Goal: Information Seeking & Learning: Learn about a topic

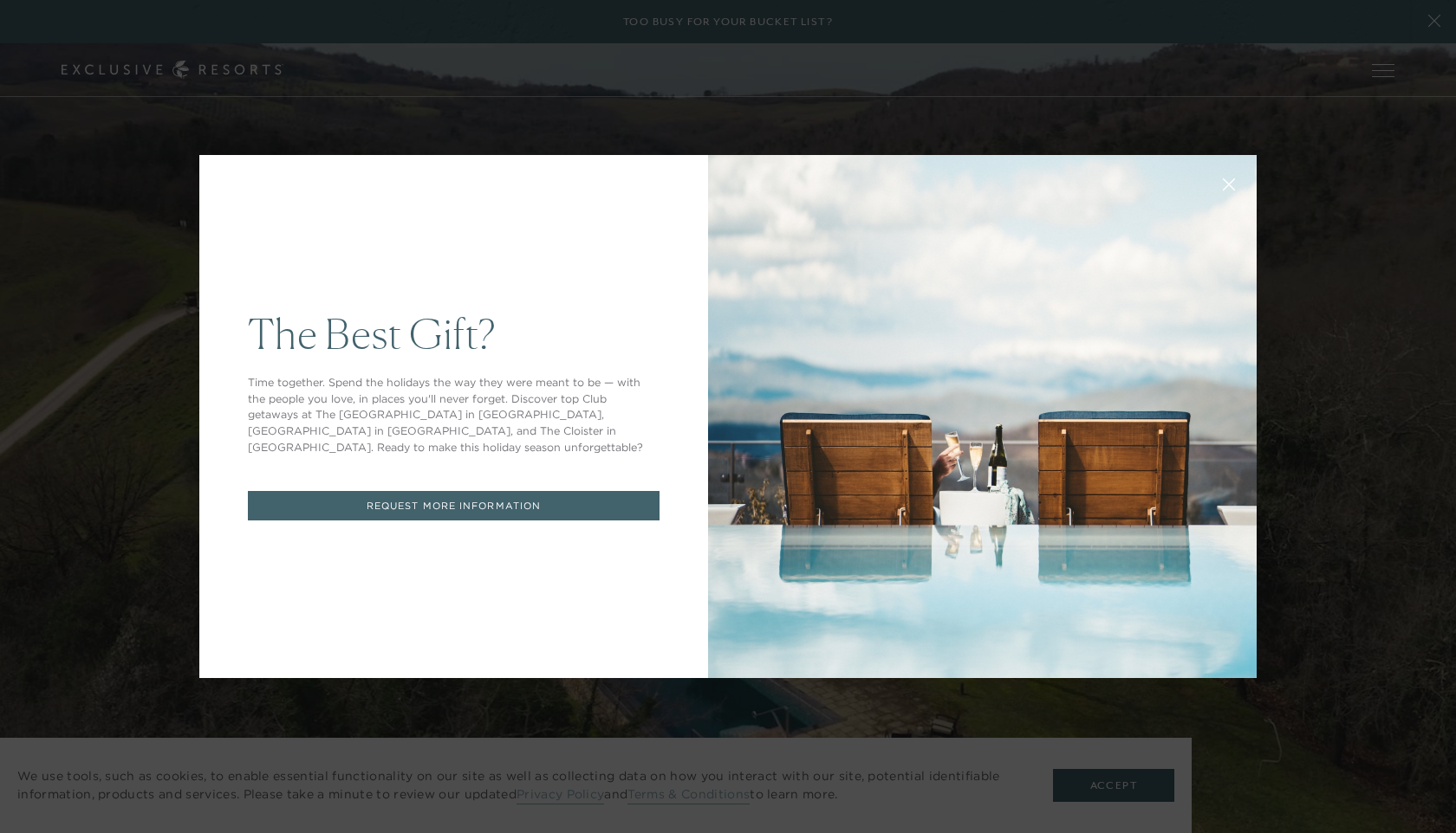
click at [1242, 186] on button at bounding box center [1229, 182] width 42 height 42
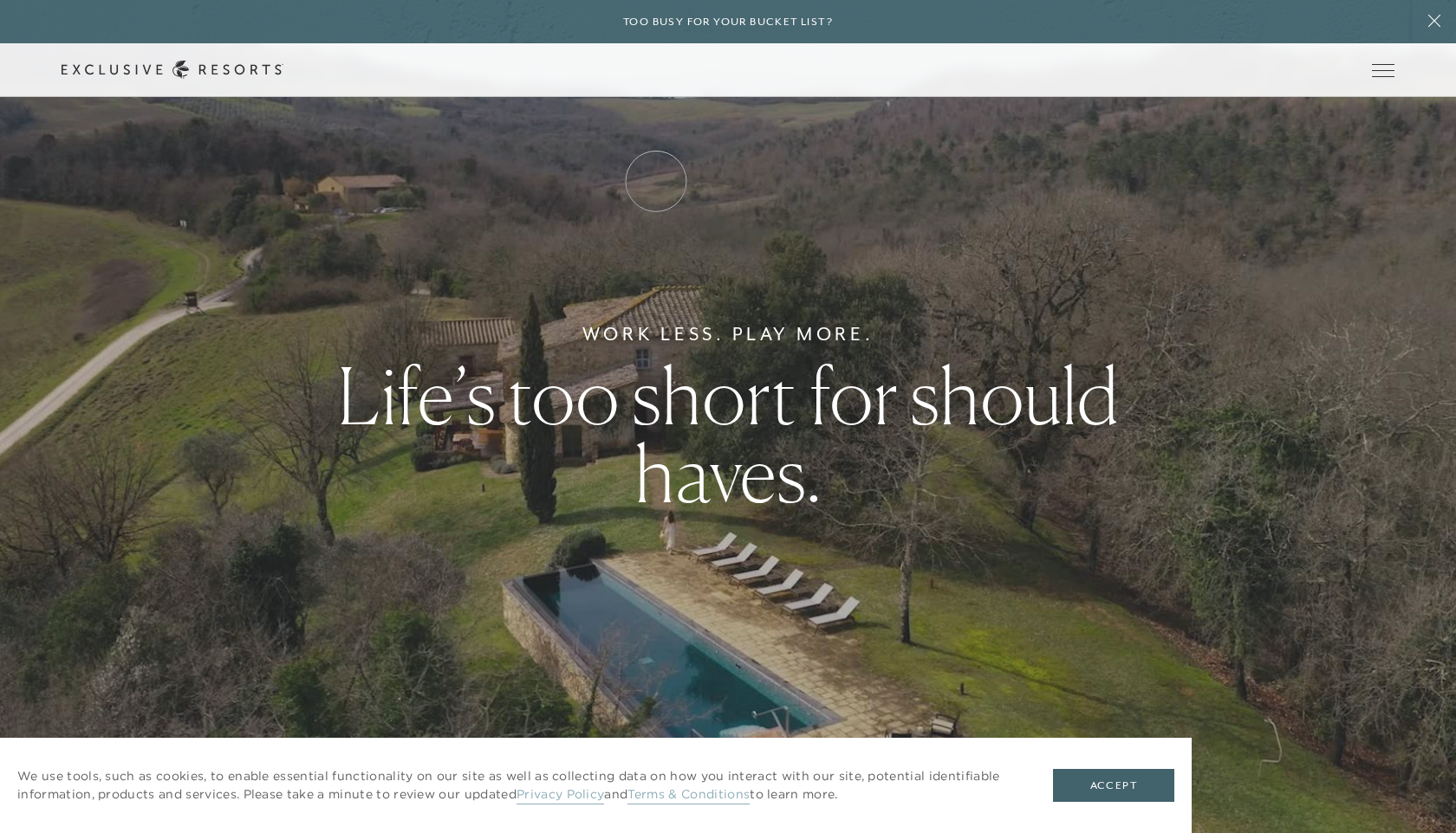
click at [0, 0] on link "Residence Collection" at bounding box center [0, 0] width 0 height 0
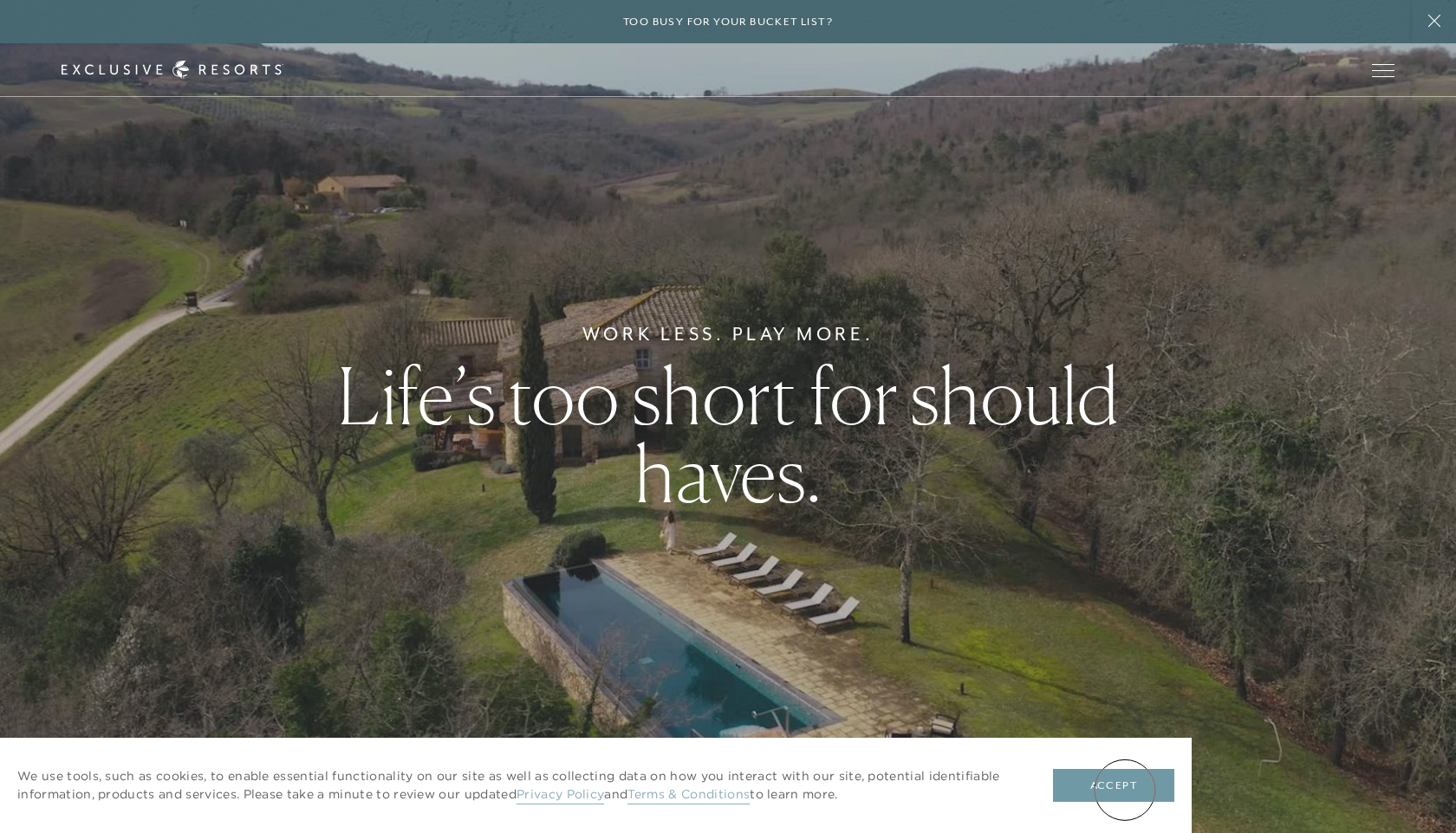
click at [1125, 790] on button "Accept" at bounding box center [1113, 786] width 121 height 33
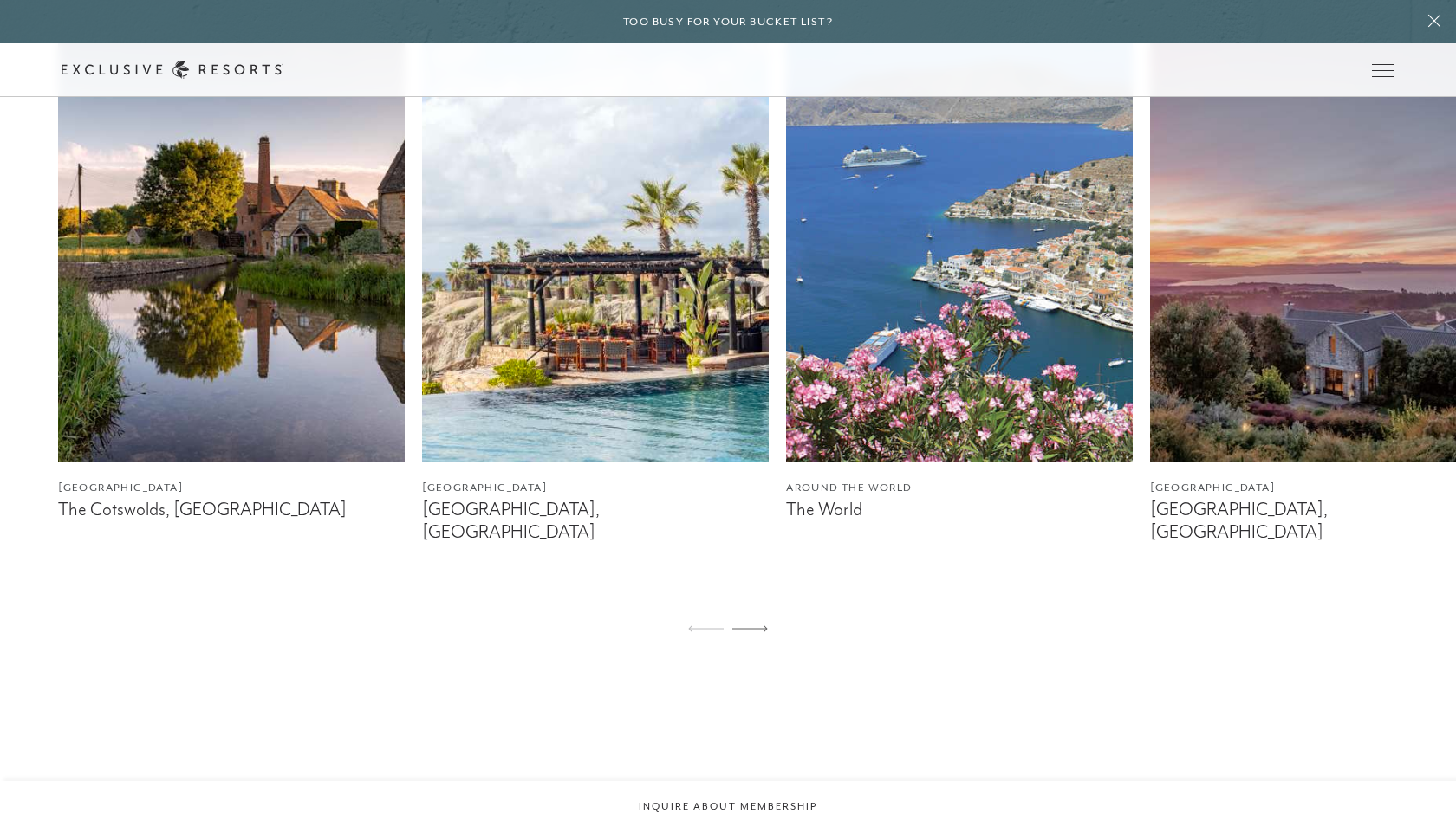
scroll to position [1182, 0]
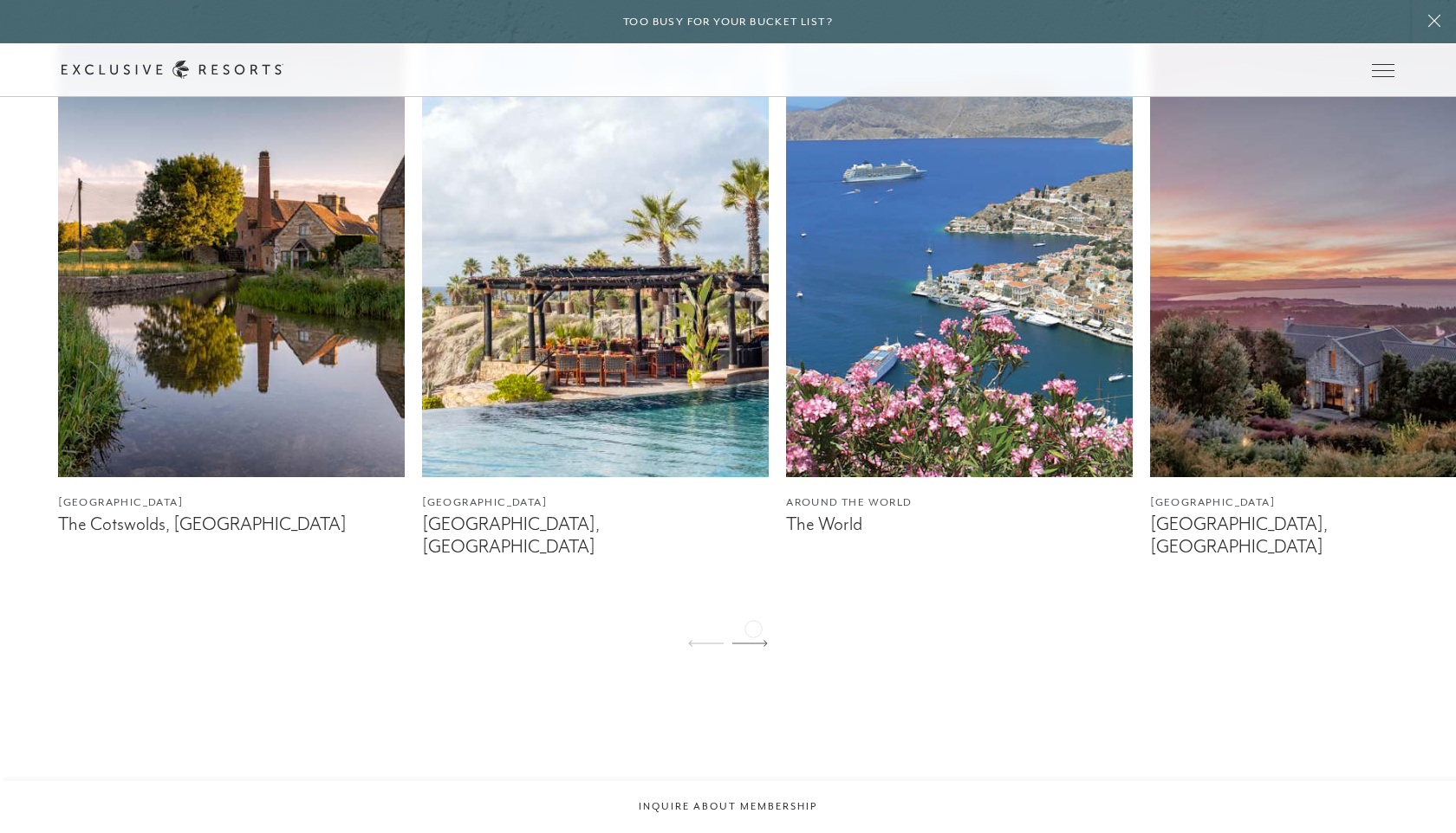
click at [753, 627] on div at bounding box center [749, 644] width 35 height 42
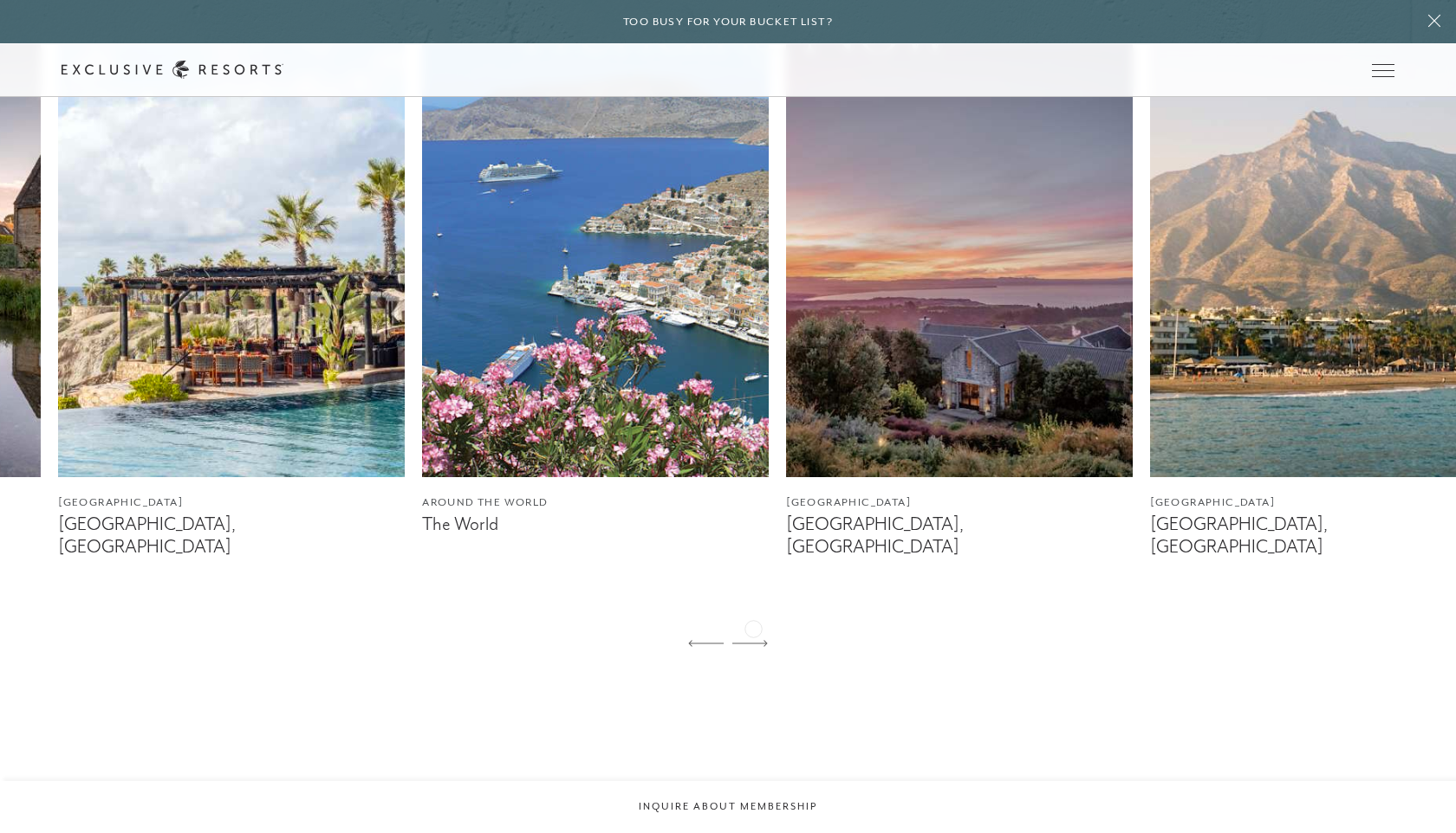
click at [753, 627] on div at bounding box center [749, 644] width 35 height 42
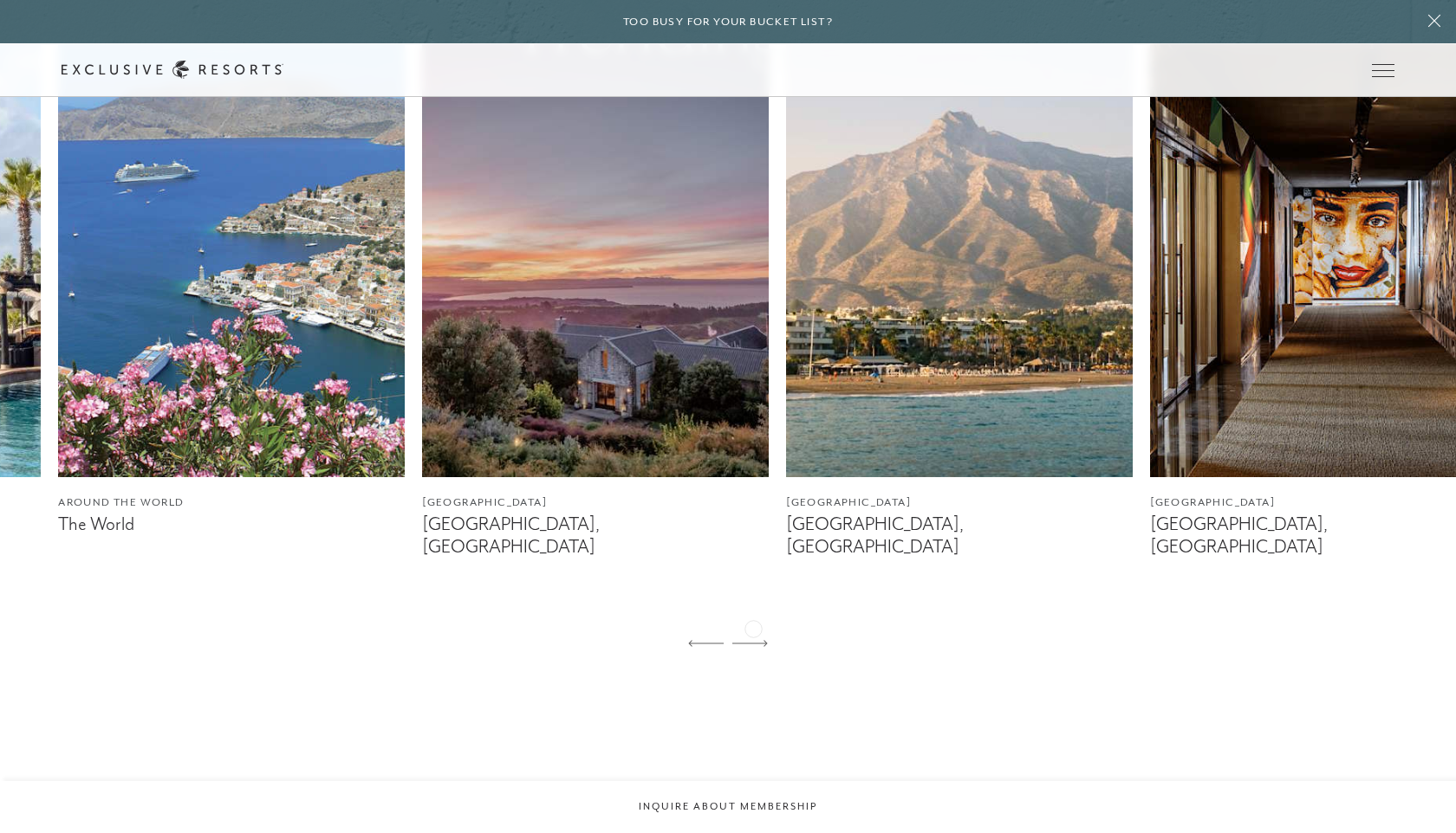
click at [753, 627] on div at bounding box center [749, 644] width 35 height 42
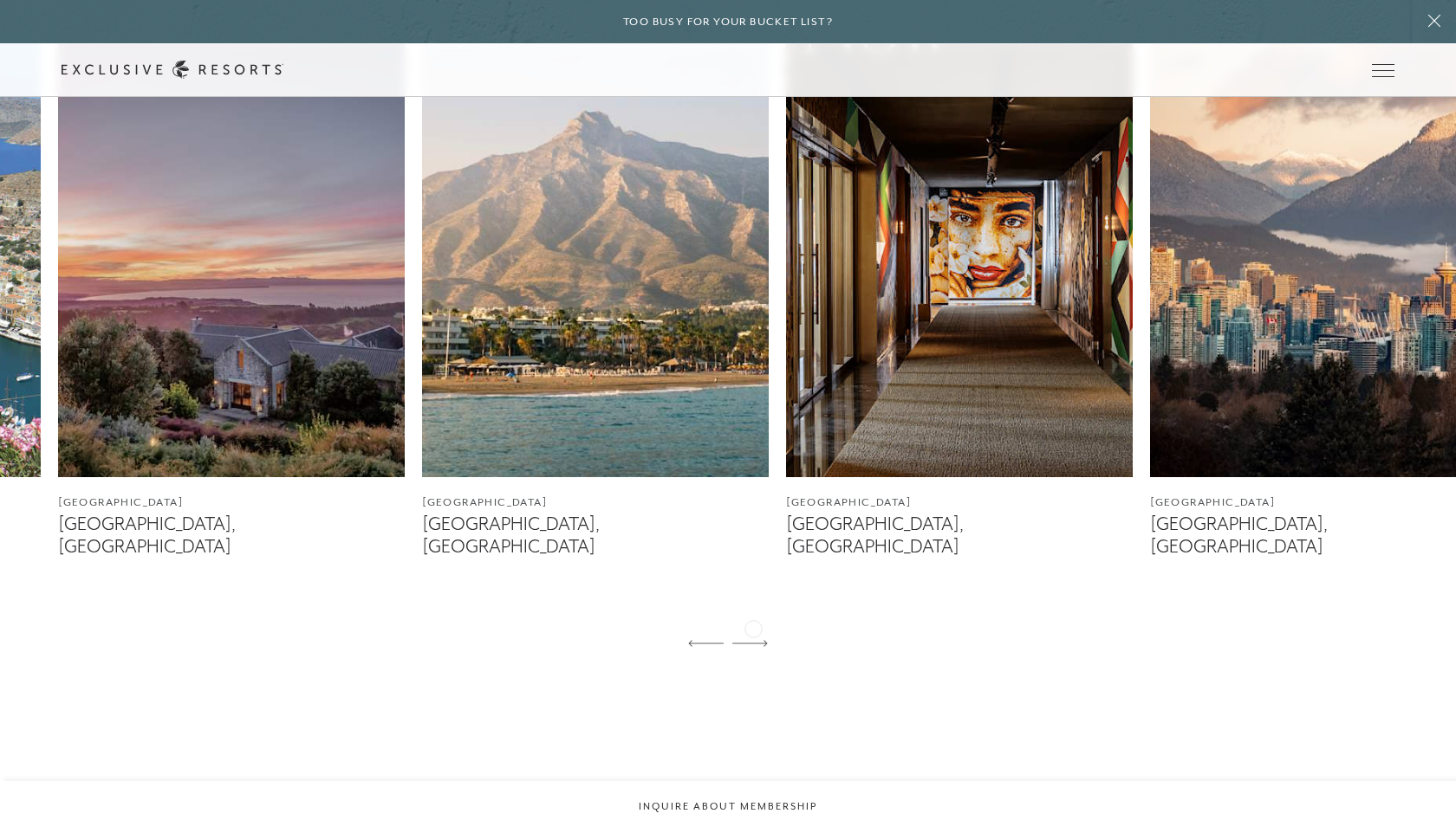
click at [753, 627] on div at bounding box center [749, 644] width 35 height 42
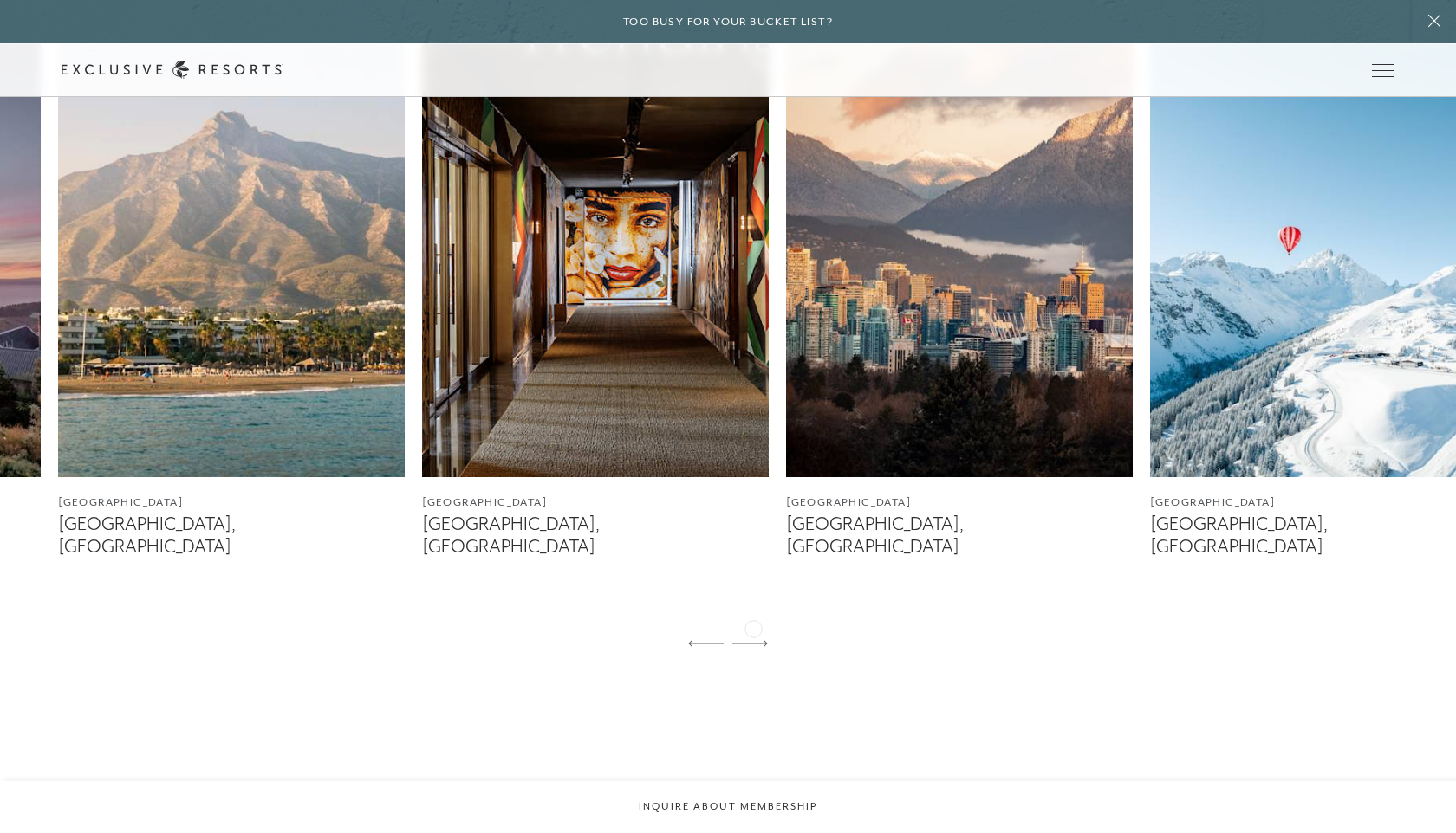
click at [753, 627] on div at bounding box center [749, 644] width 35 height 42
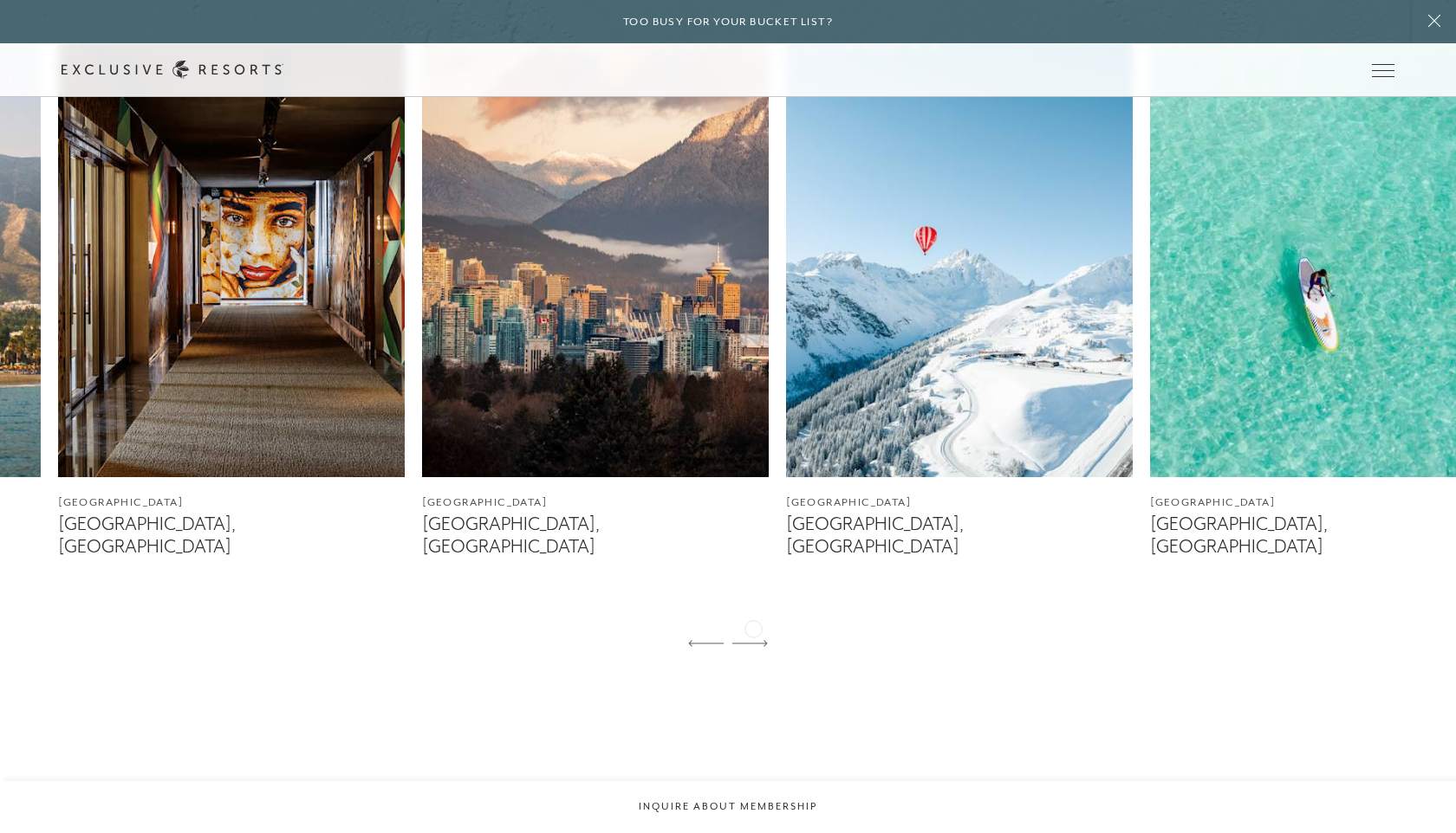
click at [753, 627] on div at bounding box center [749, 644] width 35 height 42
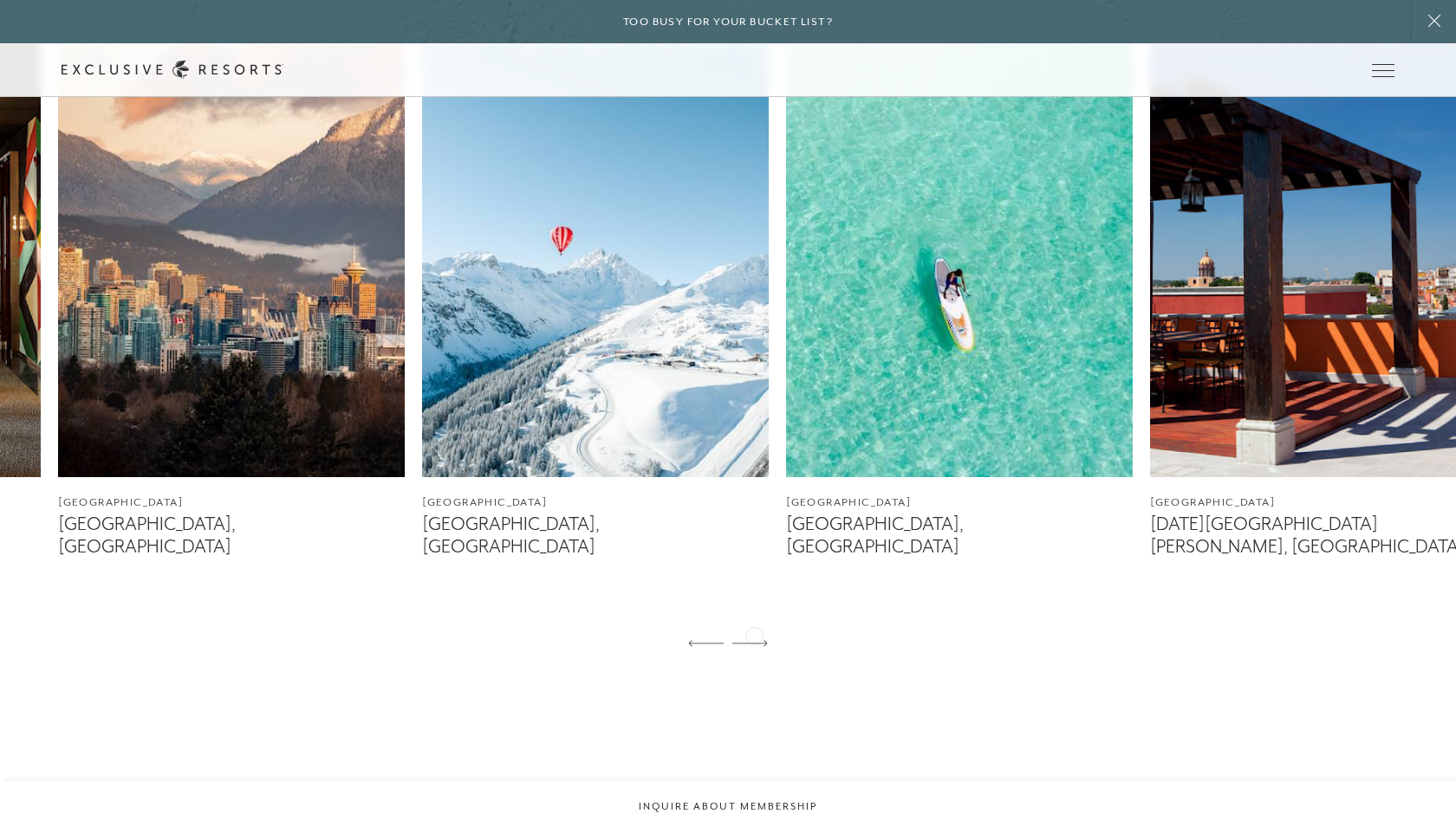
click at [754, 634] on div at bounding box center [749, 644] width 35 height 42
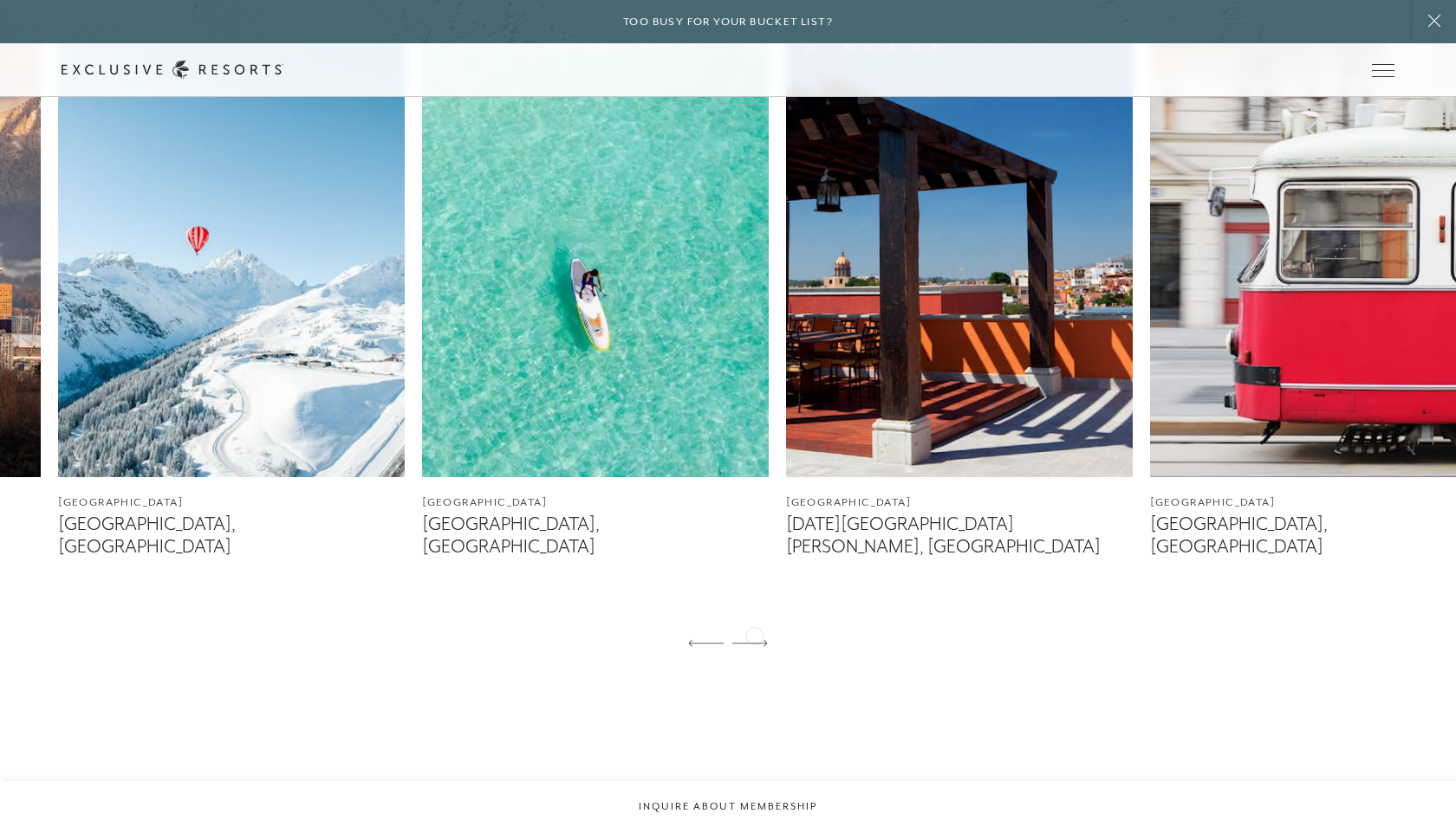
click at [754, 634] on div at bounding box center [749, 644] width 35 height 42
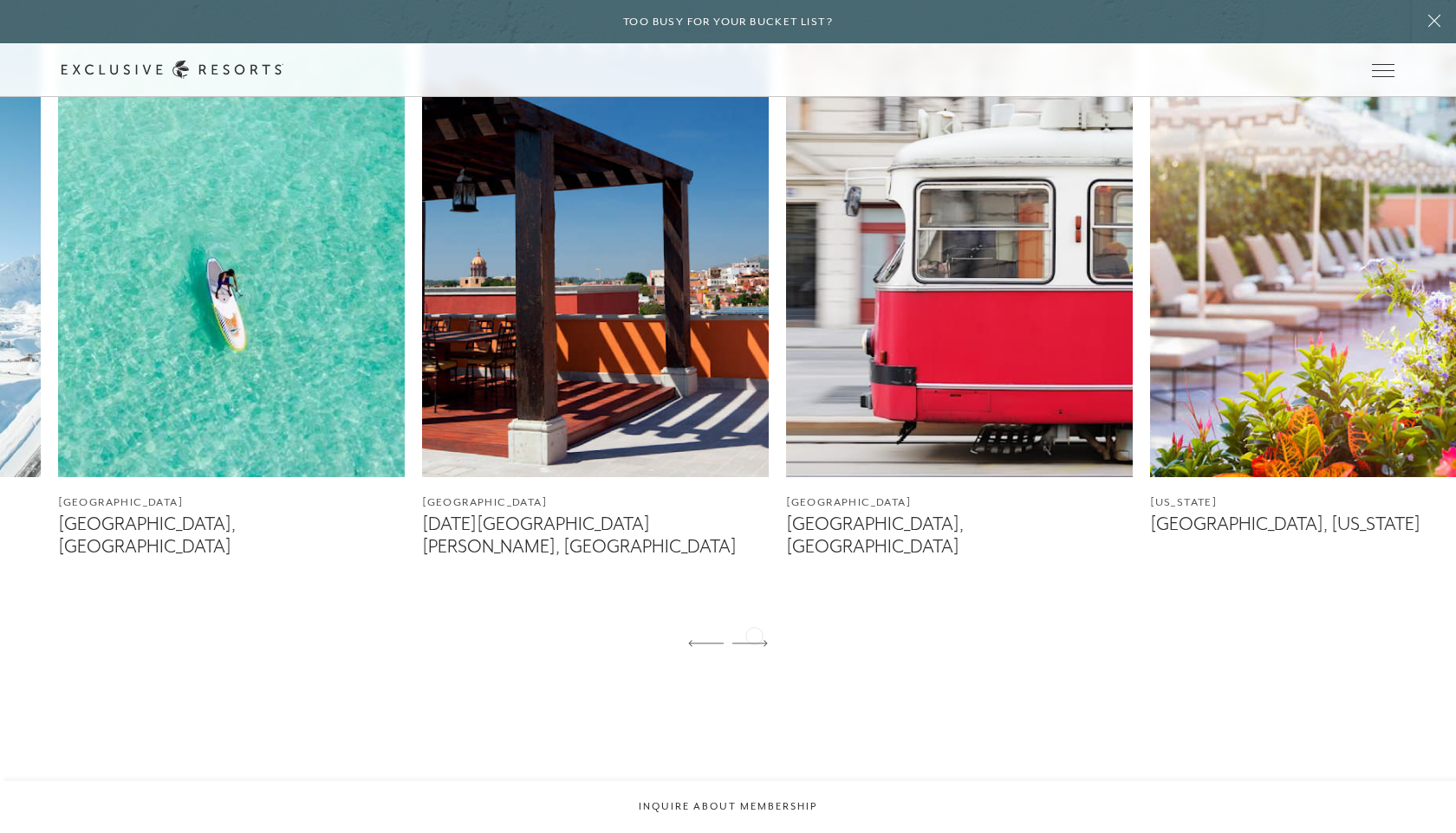
click at [754, 634] on div at bounding box center [749, 644] width 35 height 42
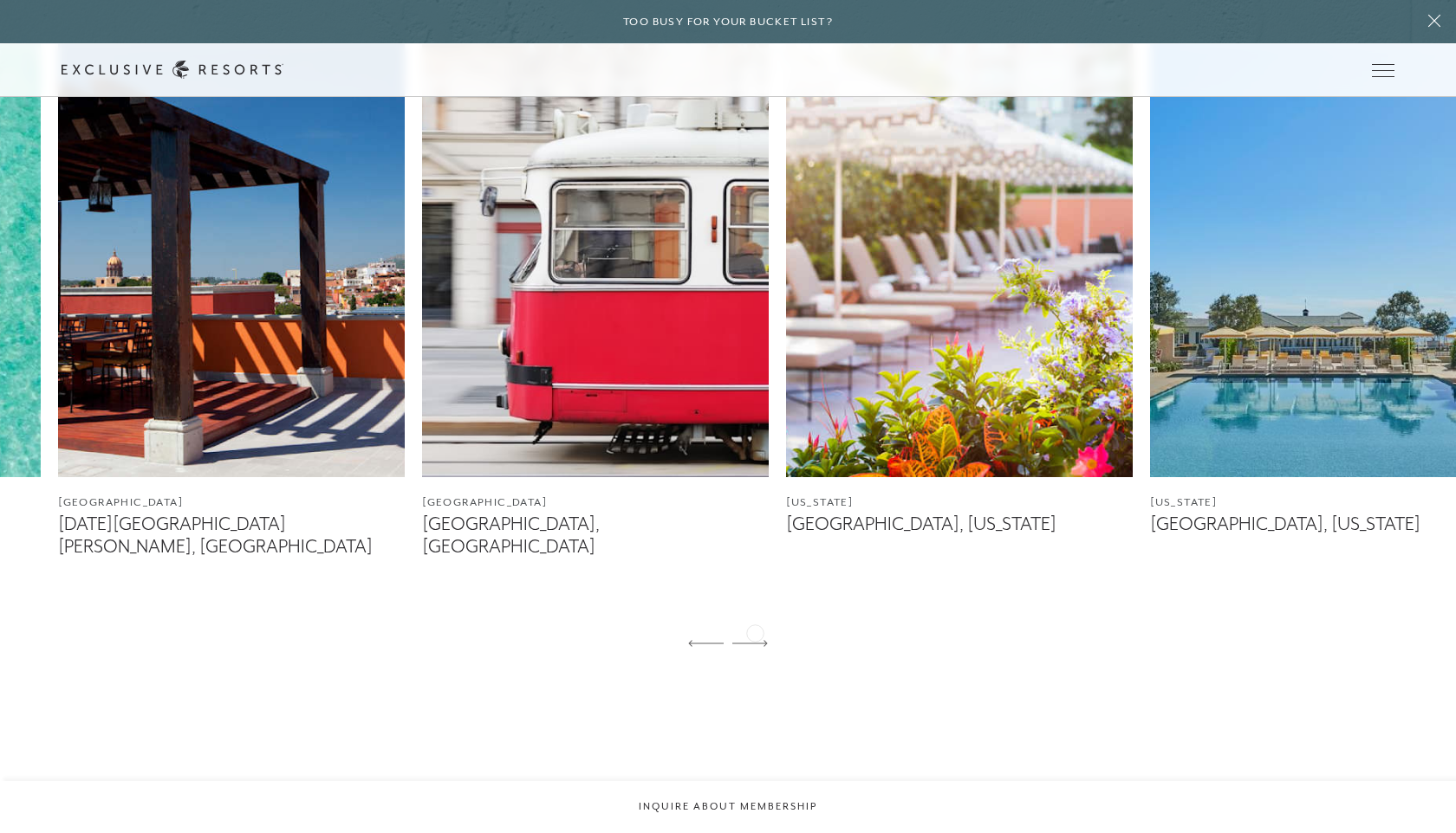
click at [755, 631] on div at bounding box center [749, 644] width 35 height 42
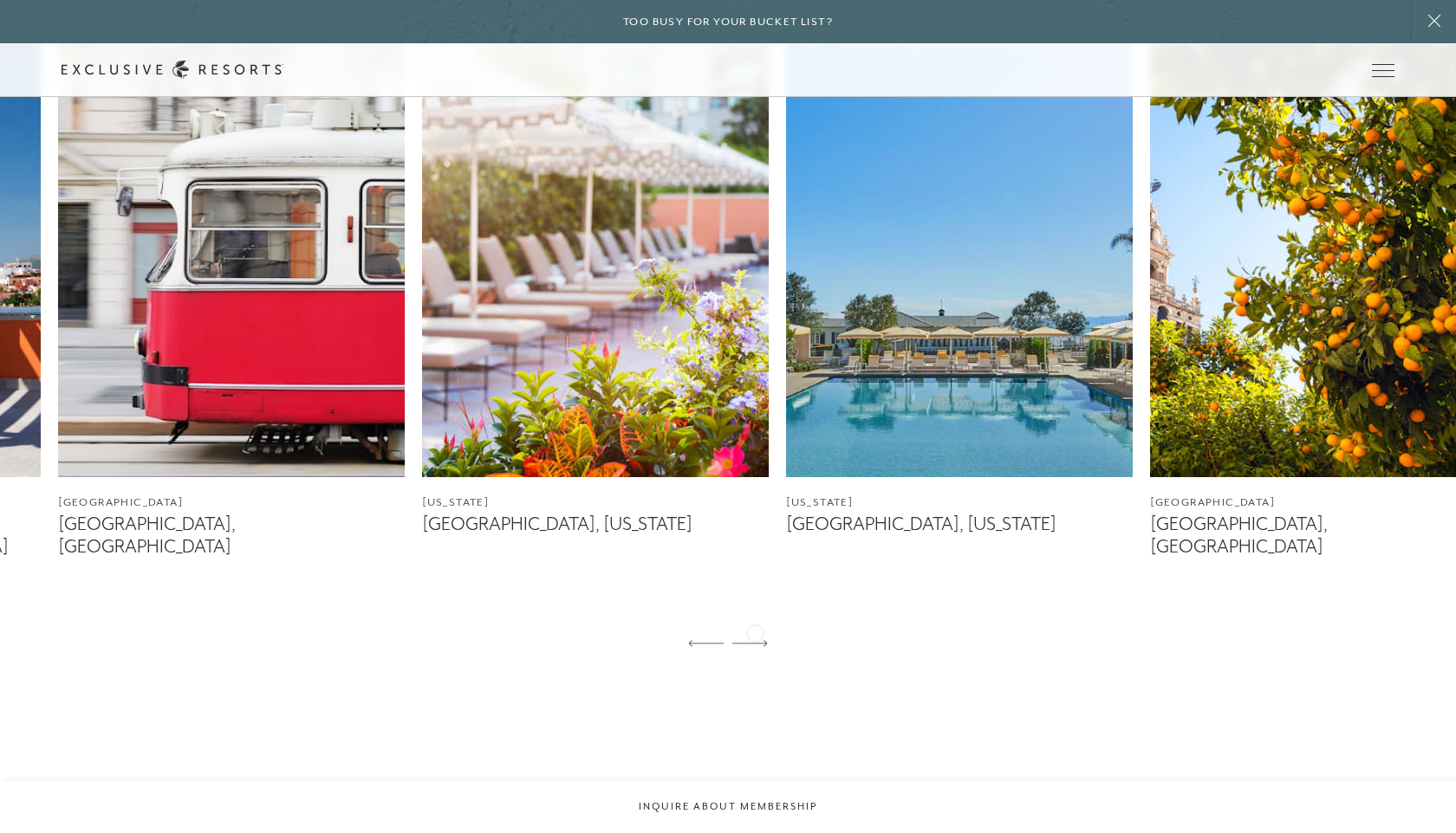
click at [755, 631] on div at bounding box center [749, 644] width 35 height 42
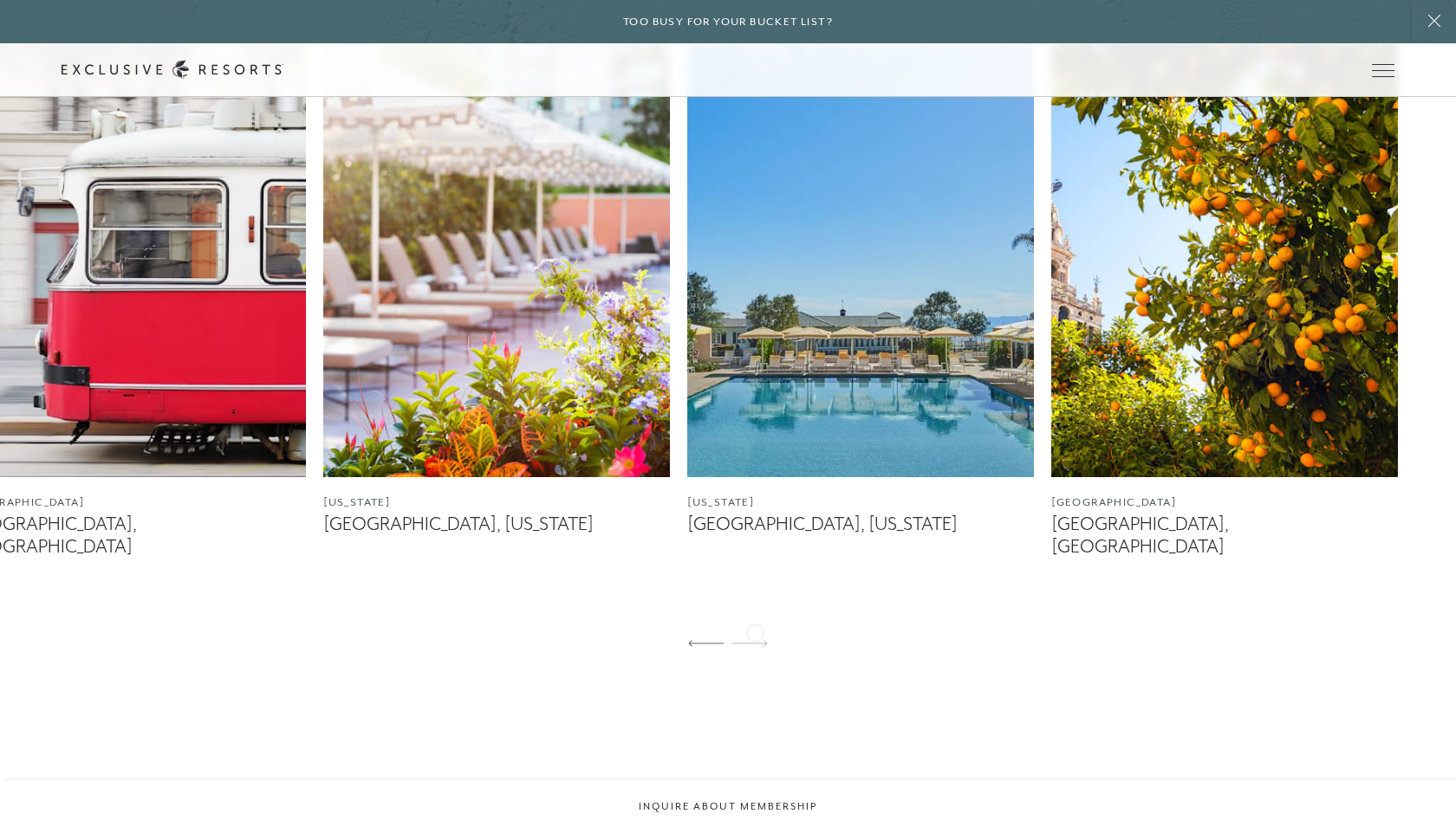
click at [755, 631] on div at bounding box center [749, 644] width 35 height 42
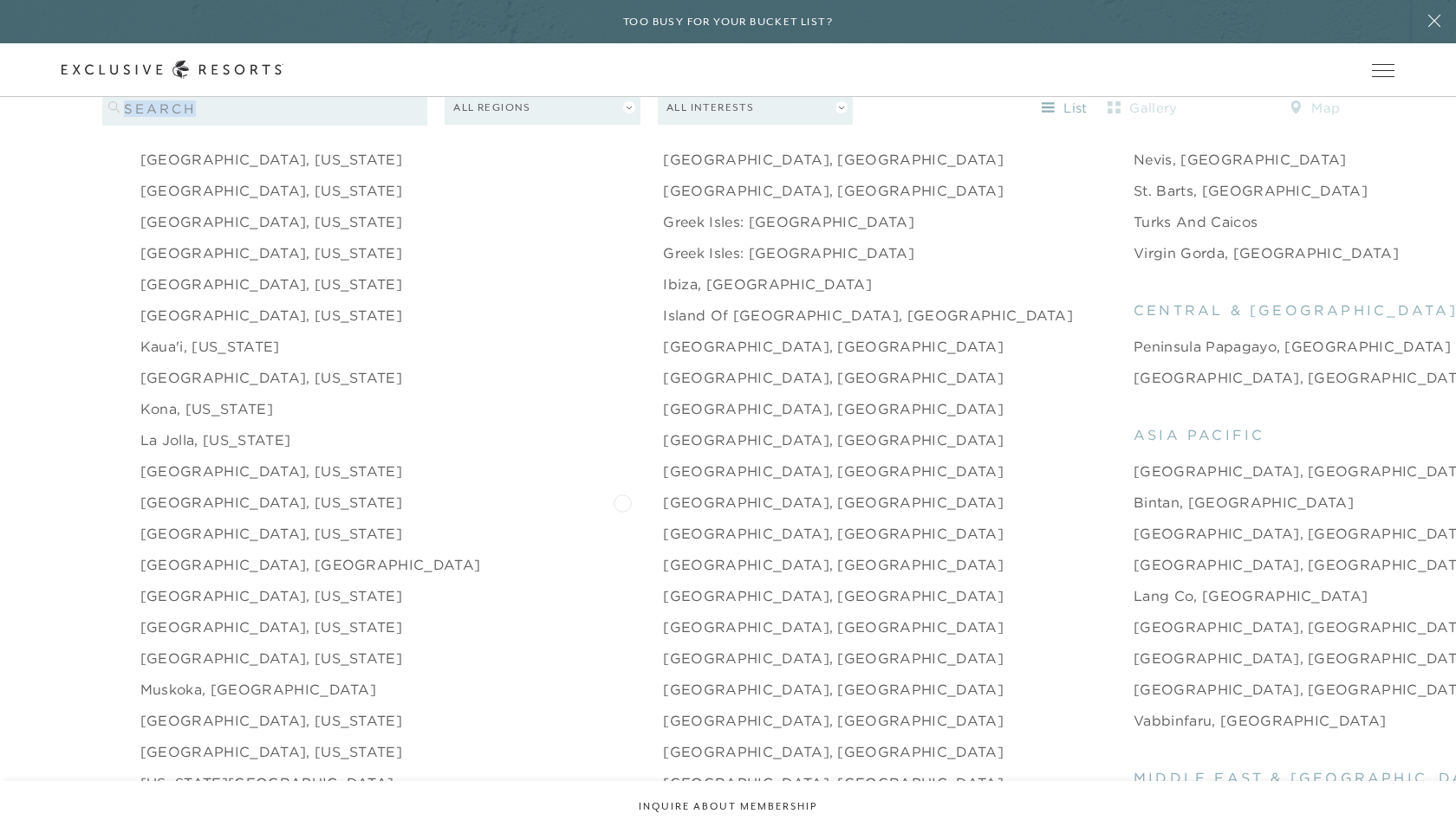
scroll to position [2192, 0]
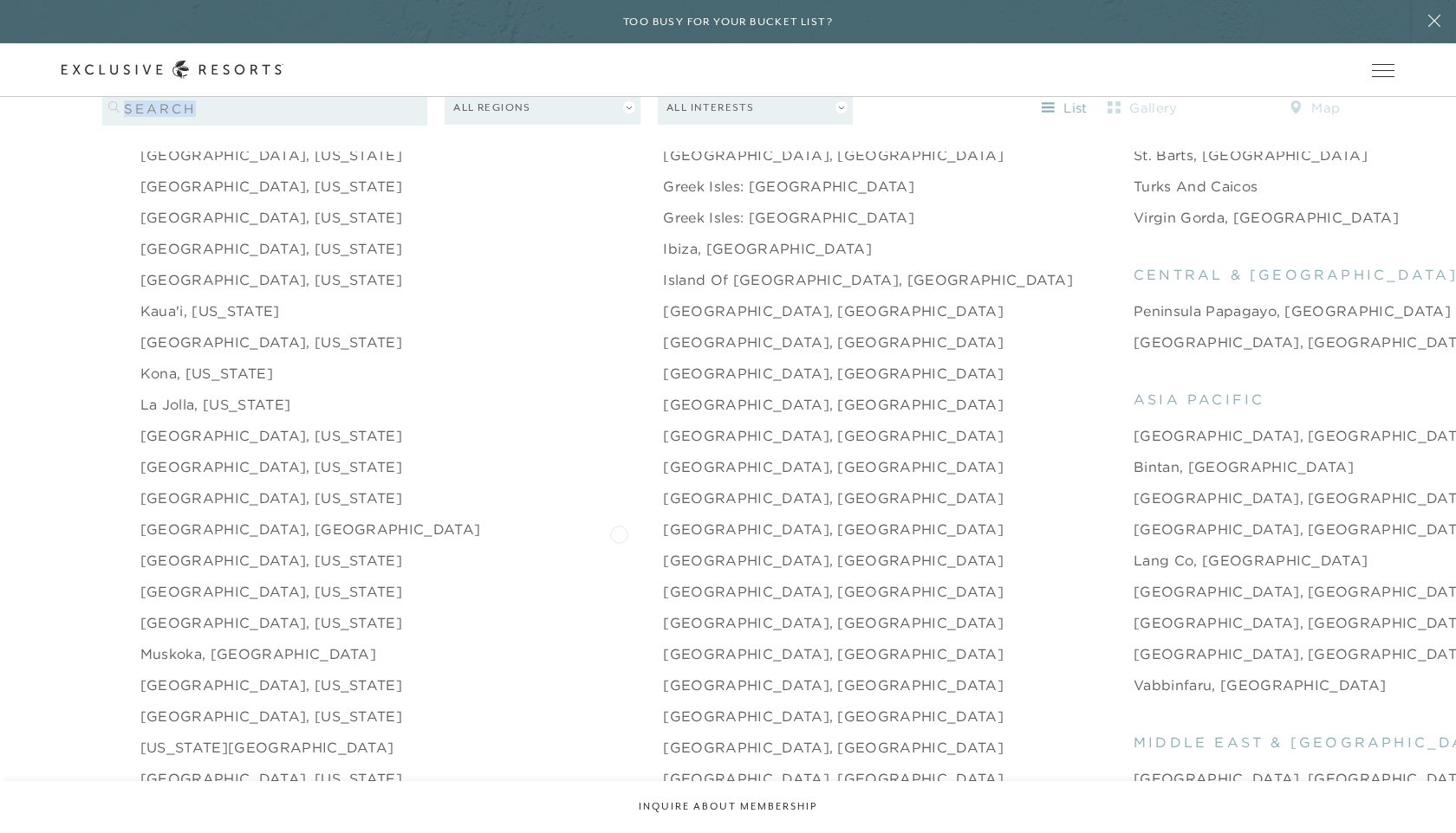
click at [663, 550] on link "[GEOGRAPHIC_DATA], [GEOGRAPHIC_DATA]" at bounding box center [832, 560] width 340 height 20
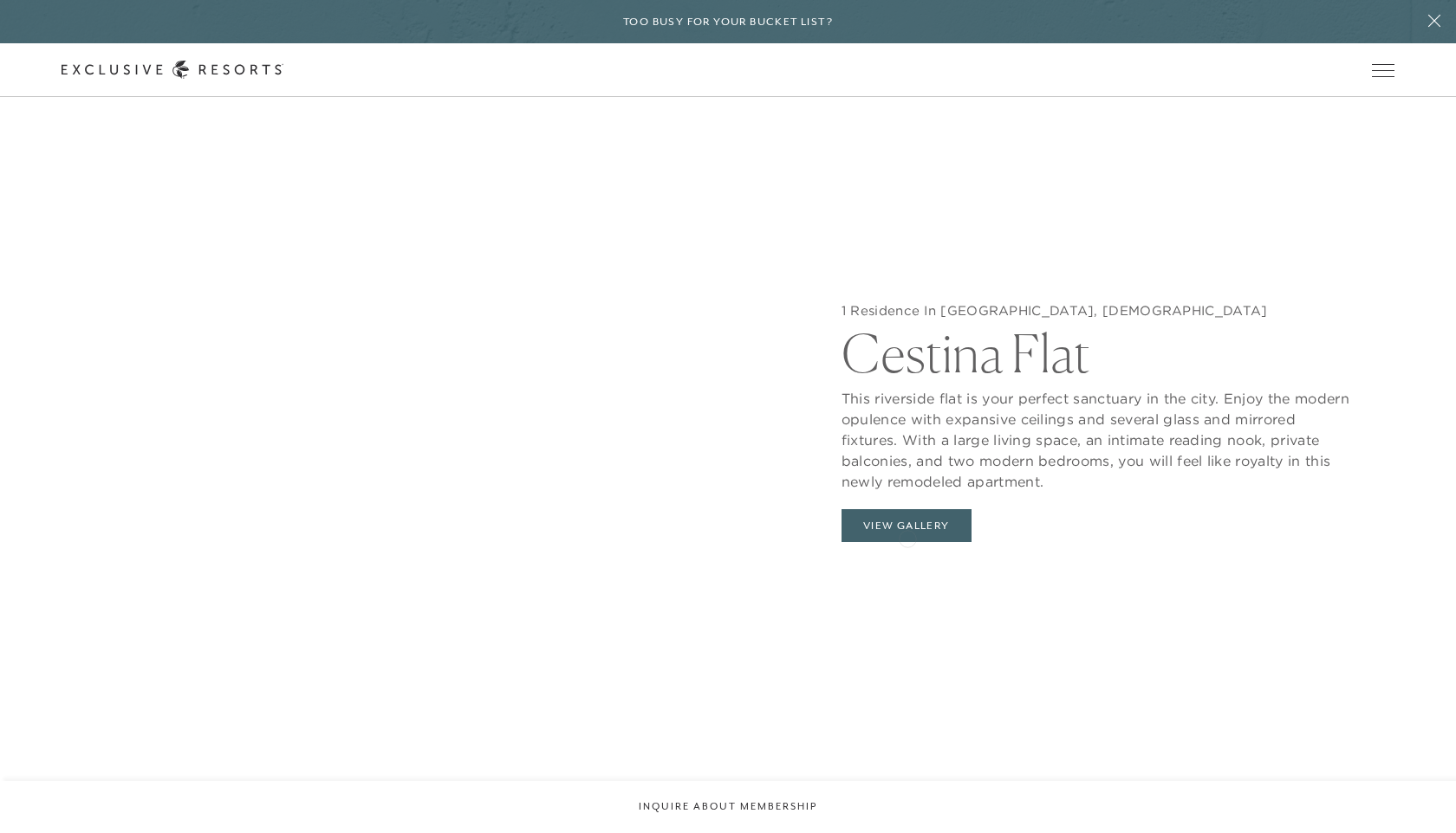
scroll to position [1925, 0]
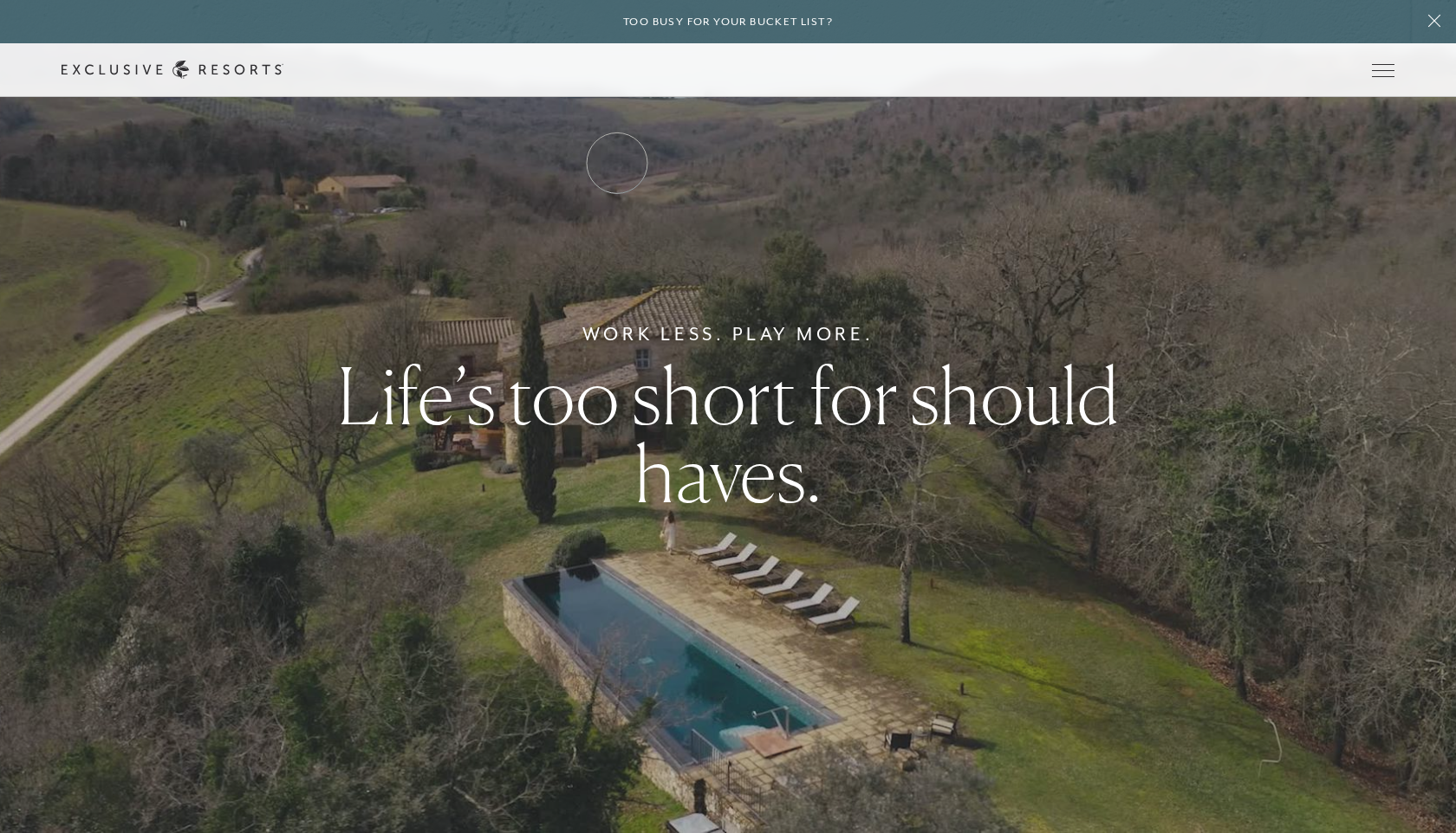
click at [0, 0] on link "Residence Collection" at bounding box center [0, 0] width 0 height 0
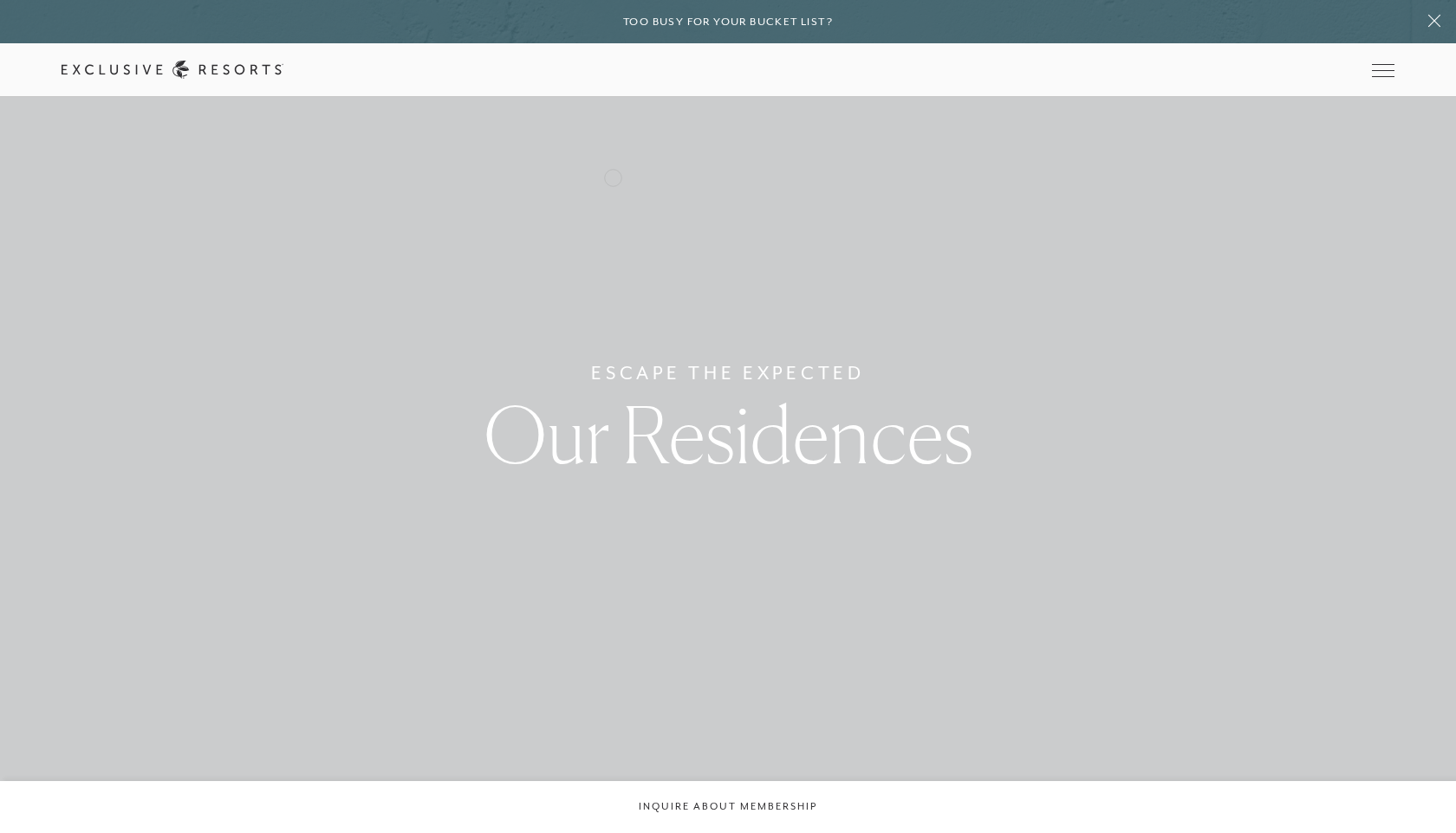
click at [0, 0] on link "Residence Collection" at bounding box center [0, 0] width 0 height 0
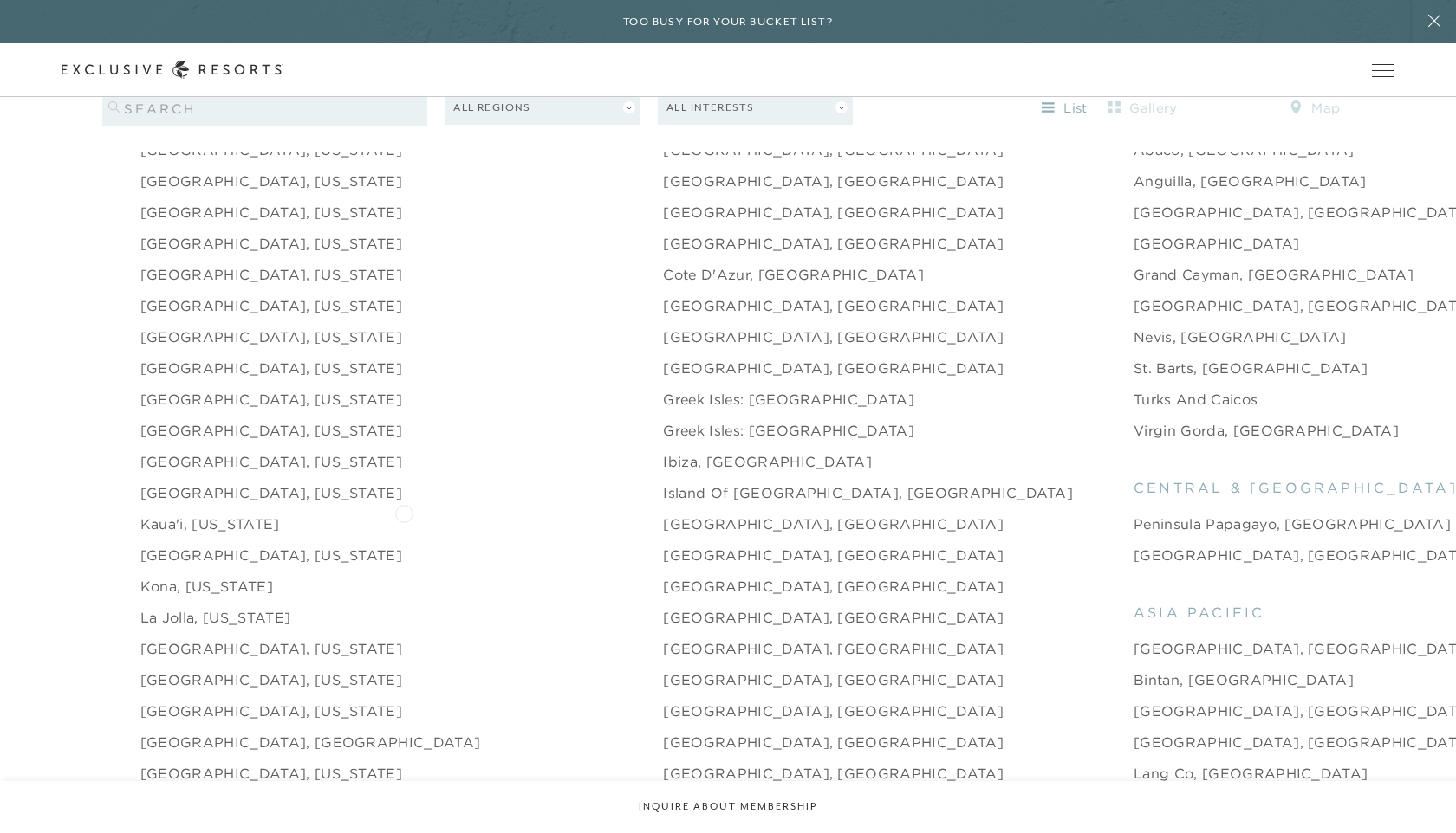
scroll to position [1978, 0]
click at [259, 483] on link "[GEOGRAPHIC_DATA], [US_STATE]" at bounding box center [271, 493] width 262 height 20
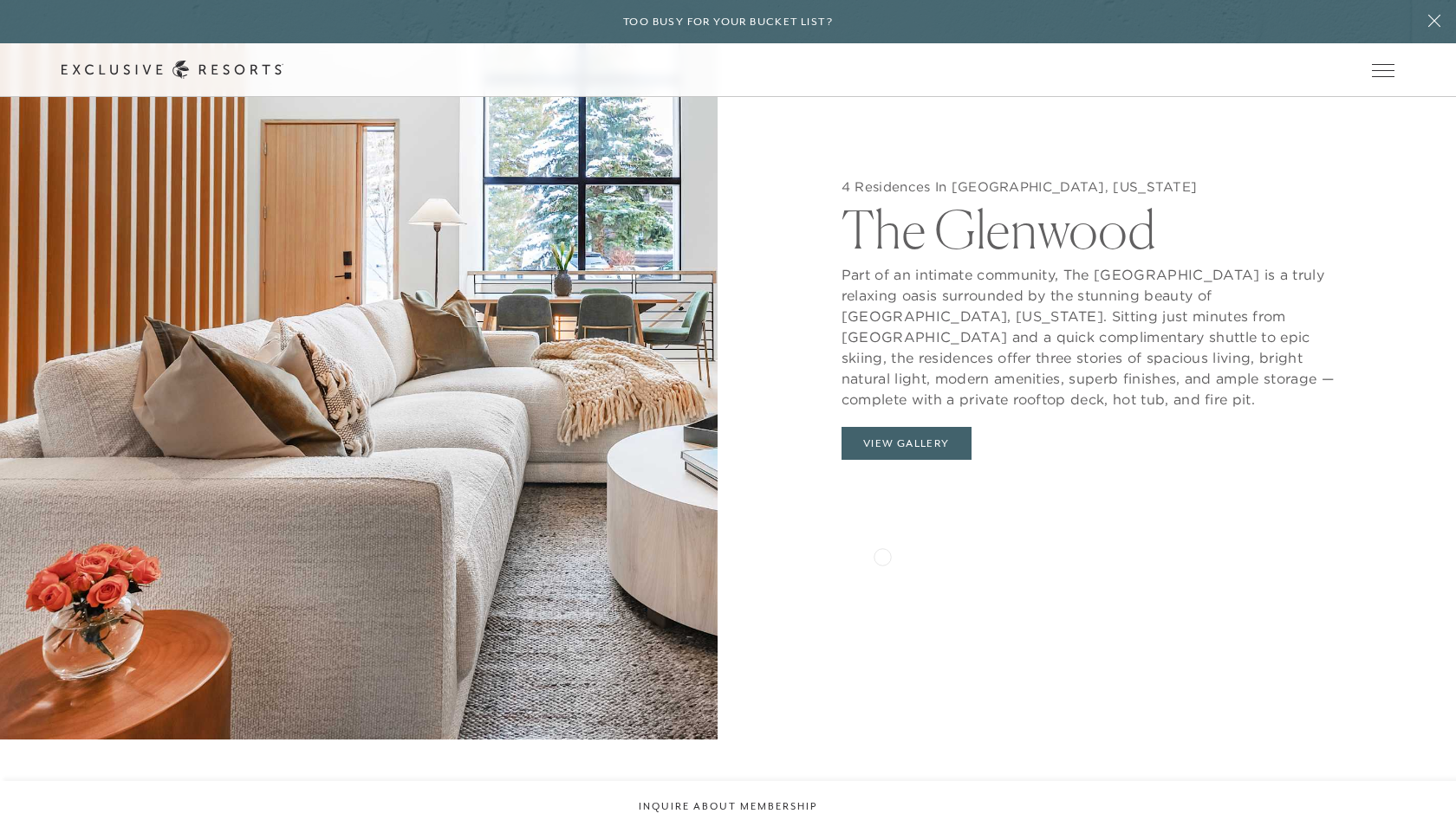
scroll to position [1936, 0]
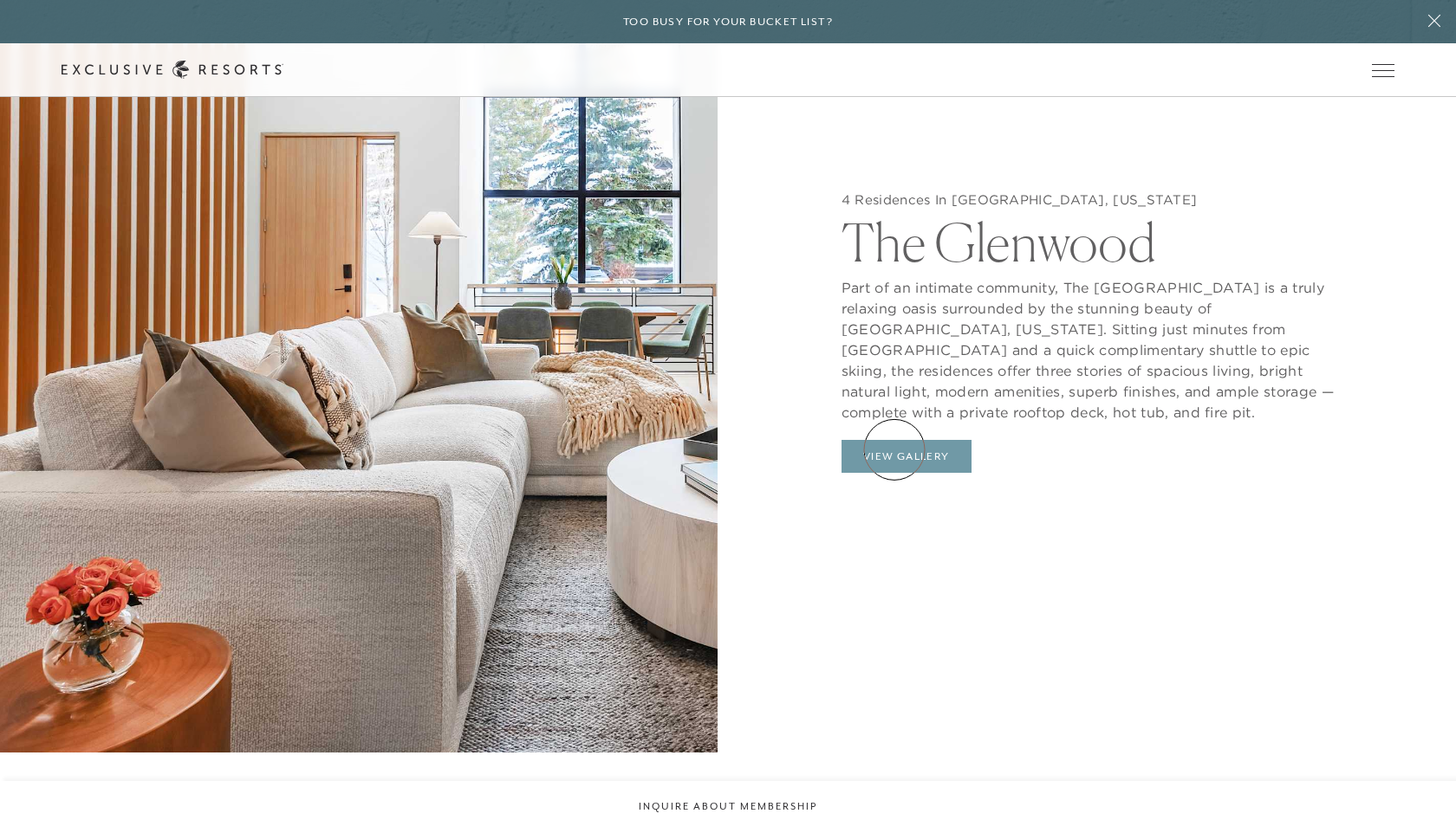
click at [895, 450] on button "View Gallery" at bounding box center [905, 457] width 130 height 33
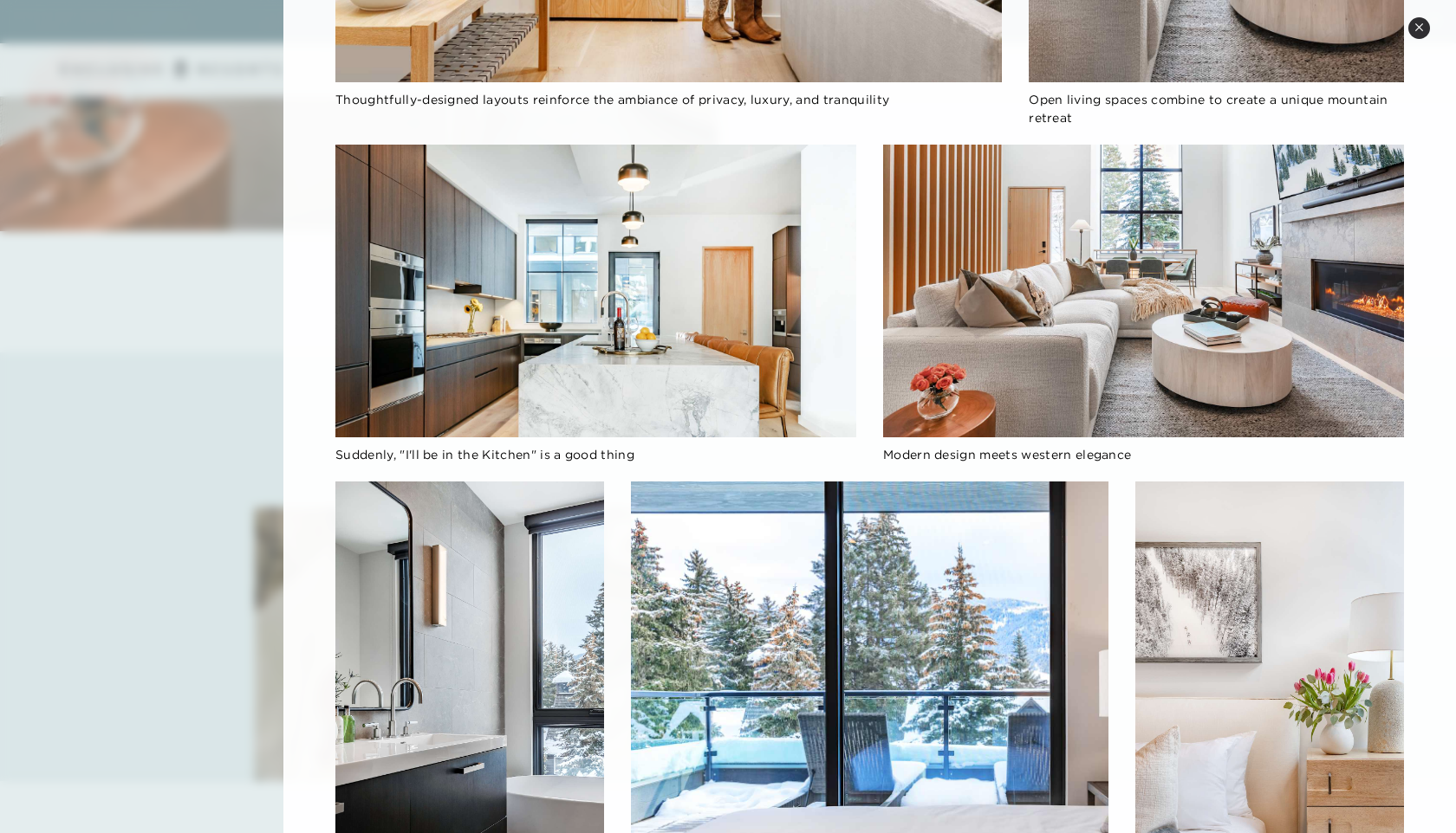
scroll to position [0, 0]
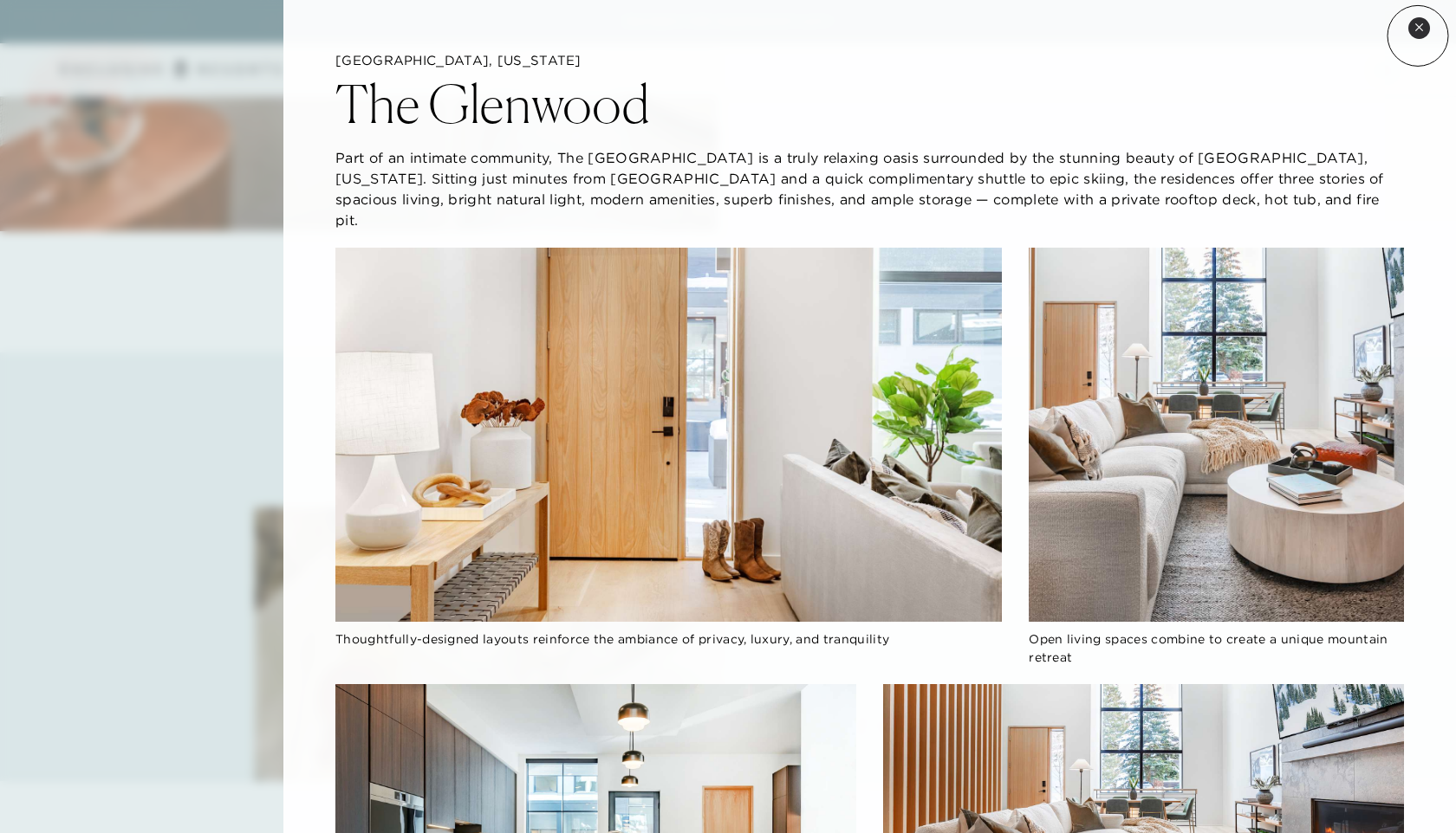
click at [1418, 35] on button "Close quickview" at bounding box center [1419, 28] width 21 height 21
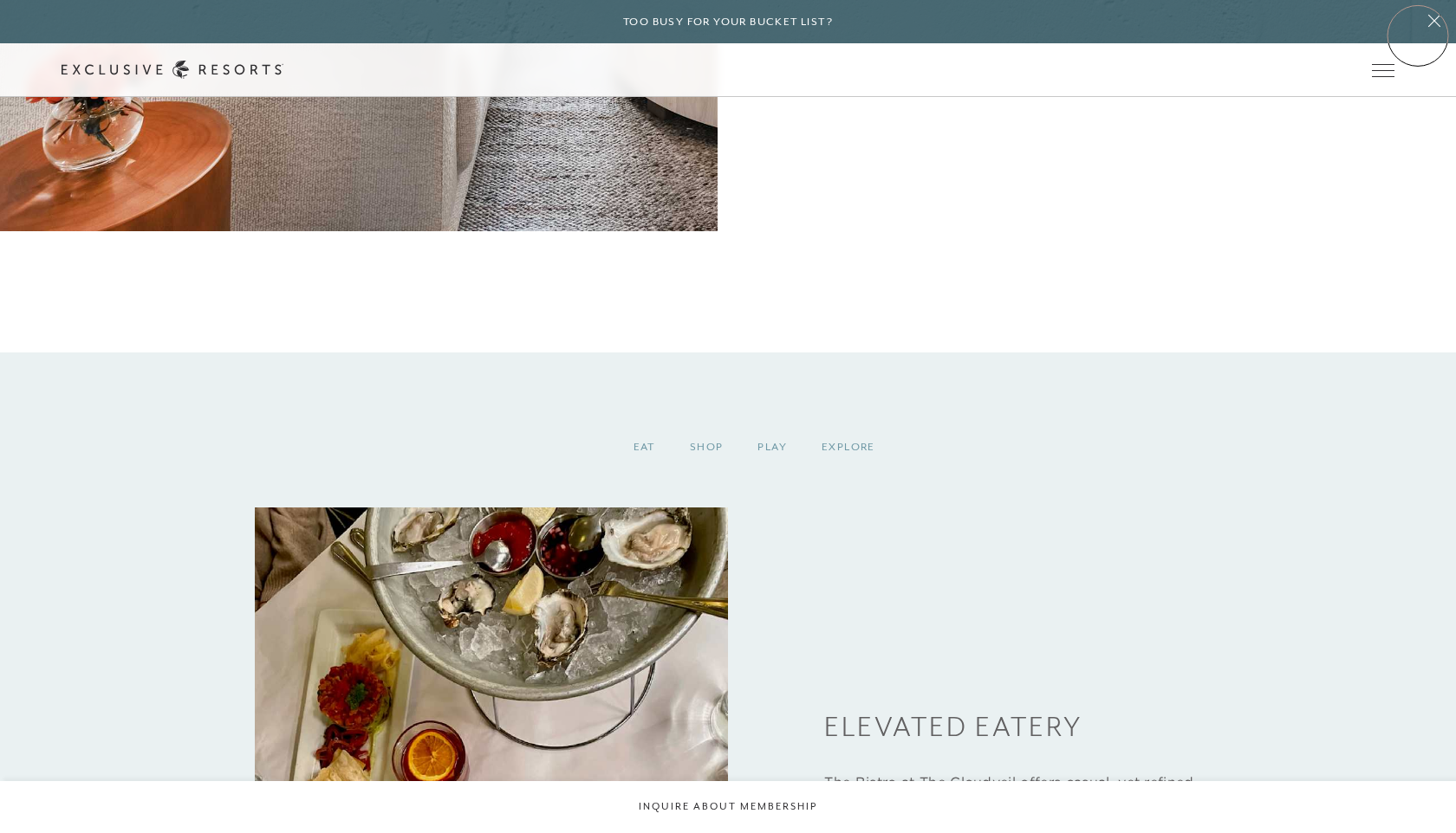
scroll to position [1966, 0]
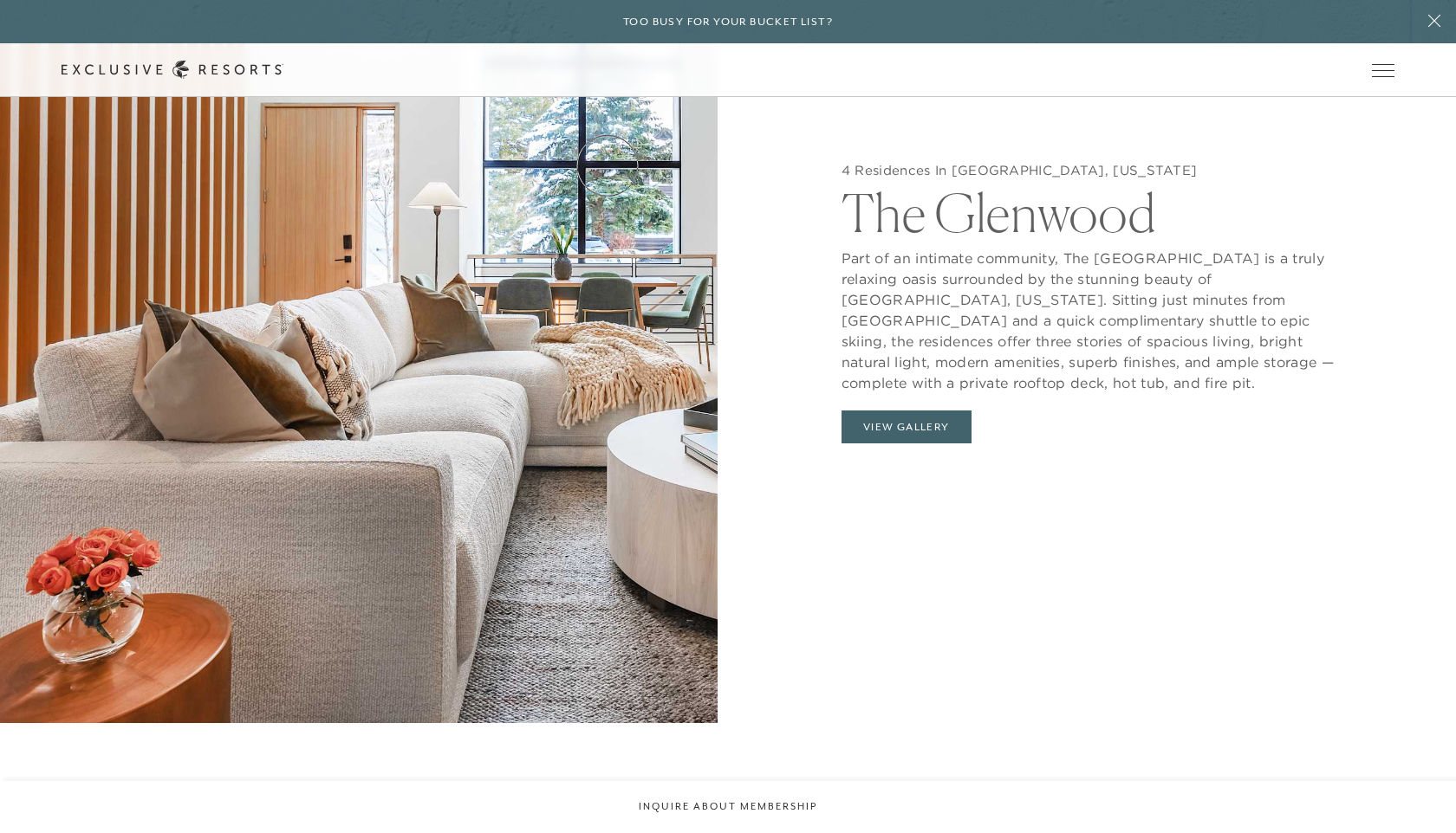
click at [0, 0] on link "Residence Collection" at bounding box center [0, 0] width 0 height 0
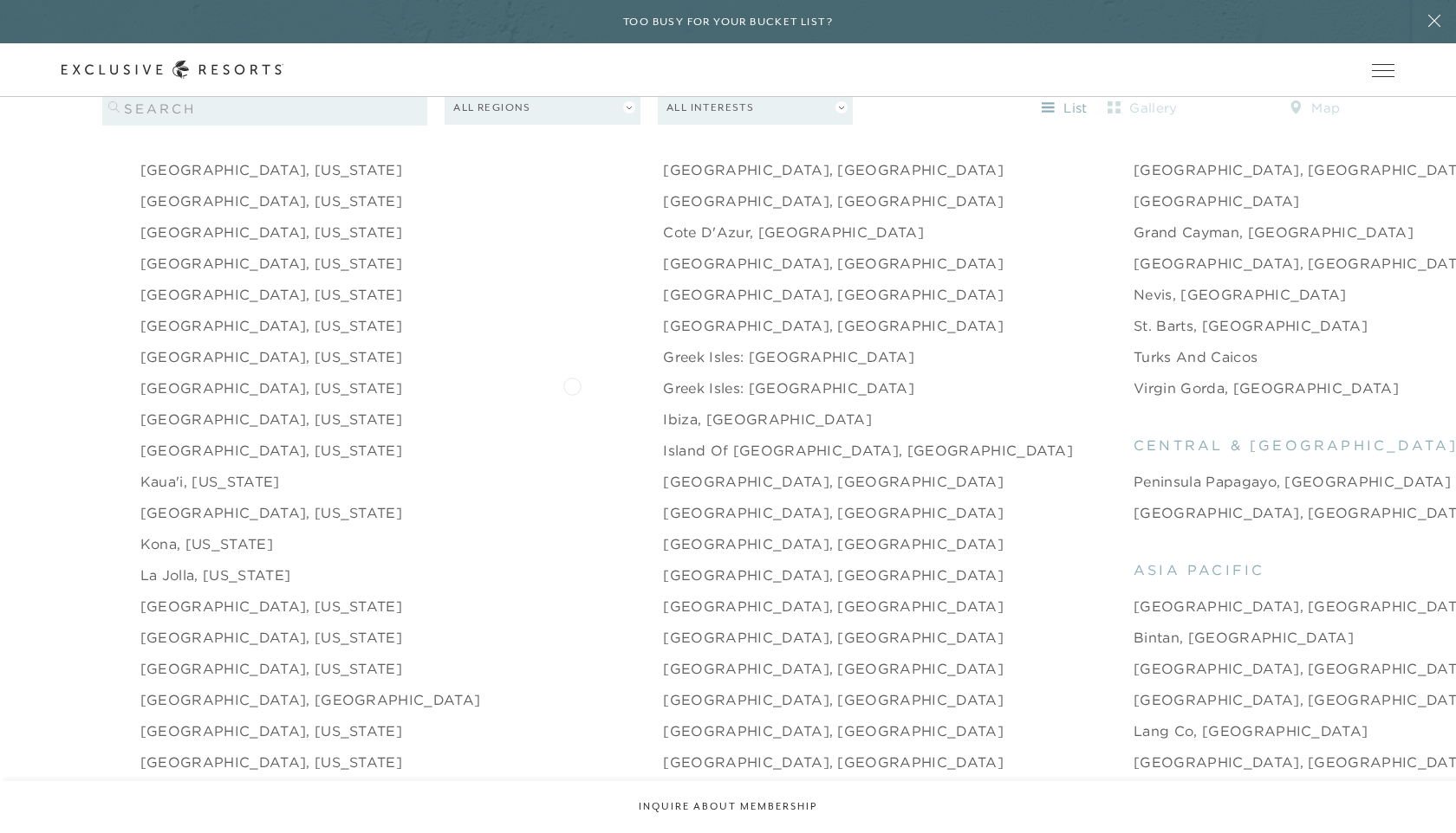
scroll to position [2029, 0]
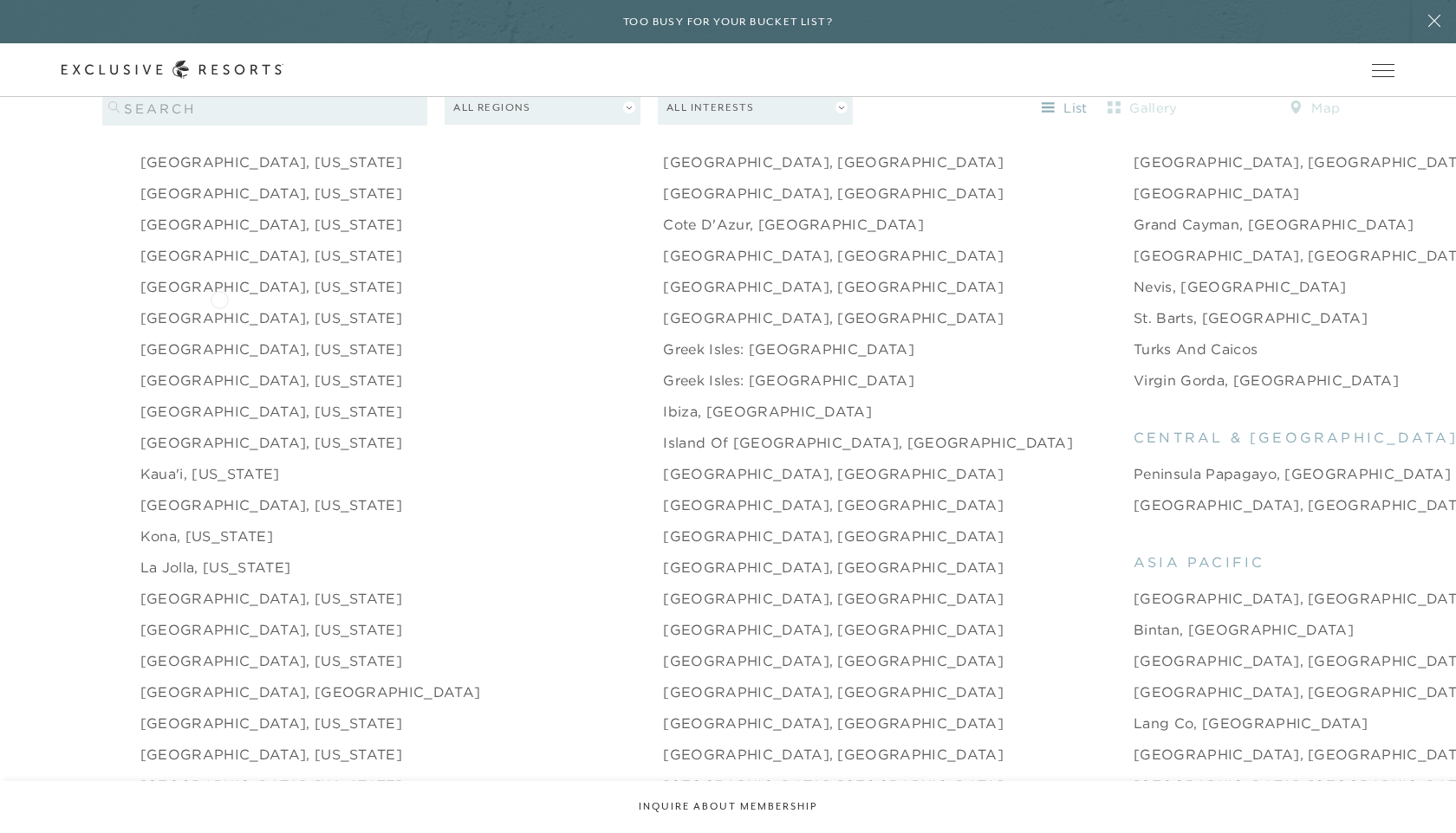
click at [219, 308] on link "[GEOGRAPHIC_DATA], [US_STATE]" at bounding box center [271, 318] width 262 height 20
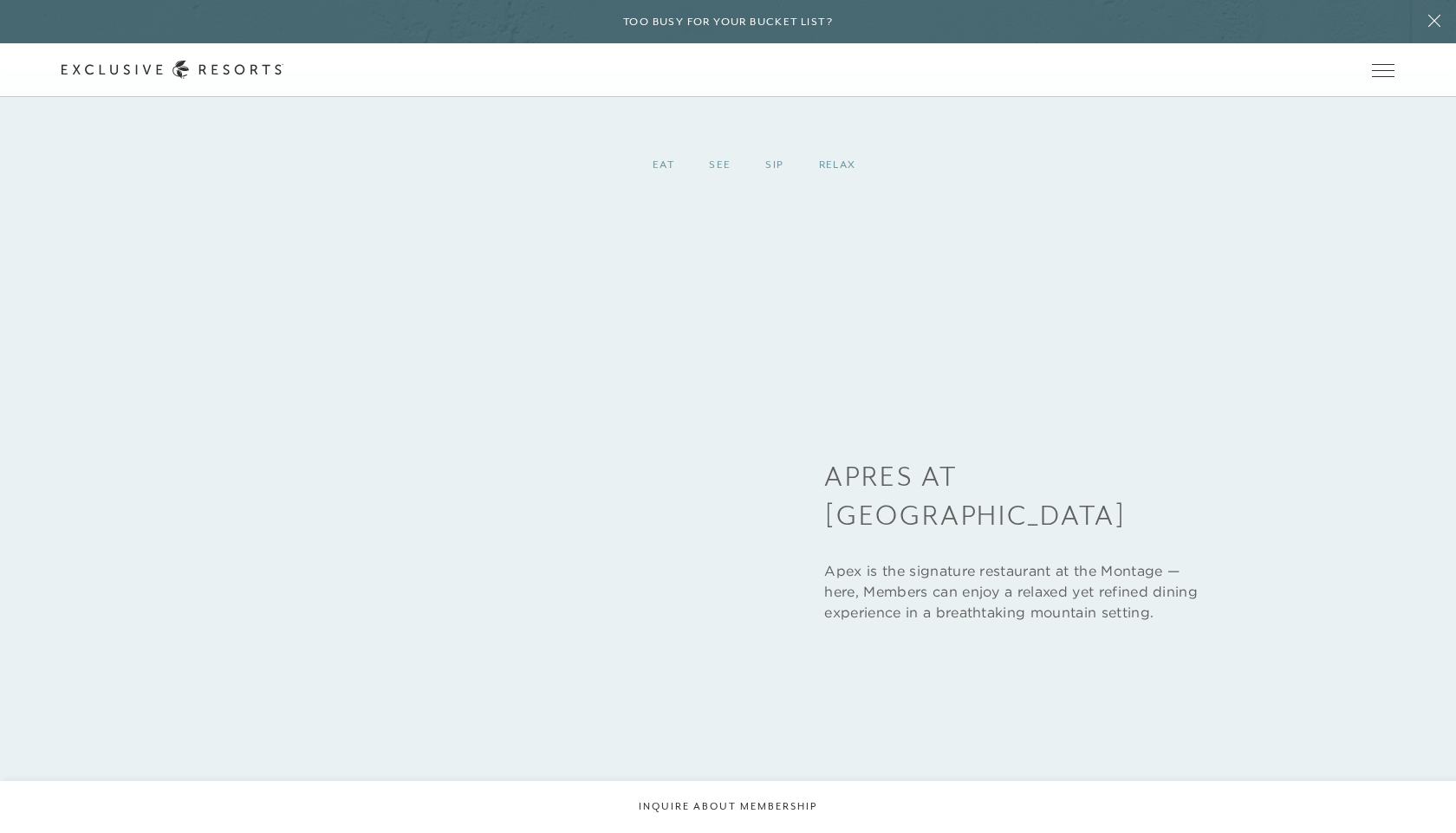
scroll to position [4541, 0]
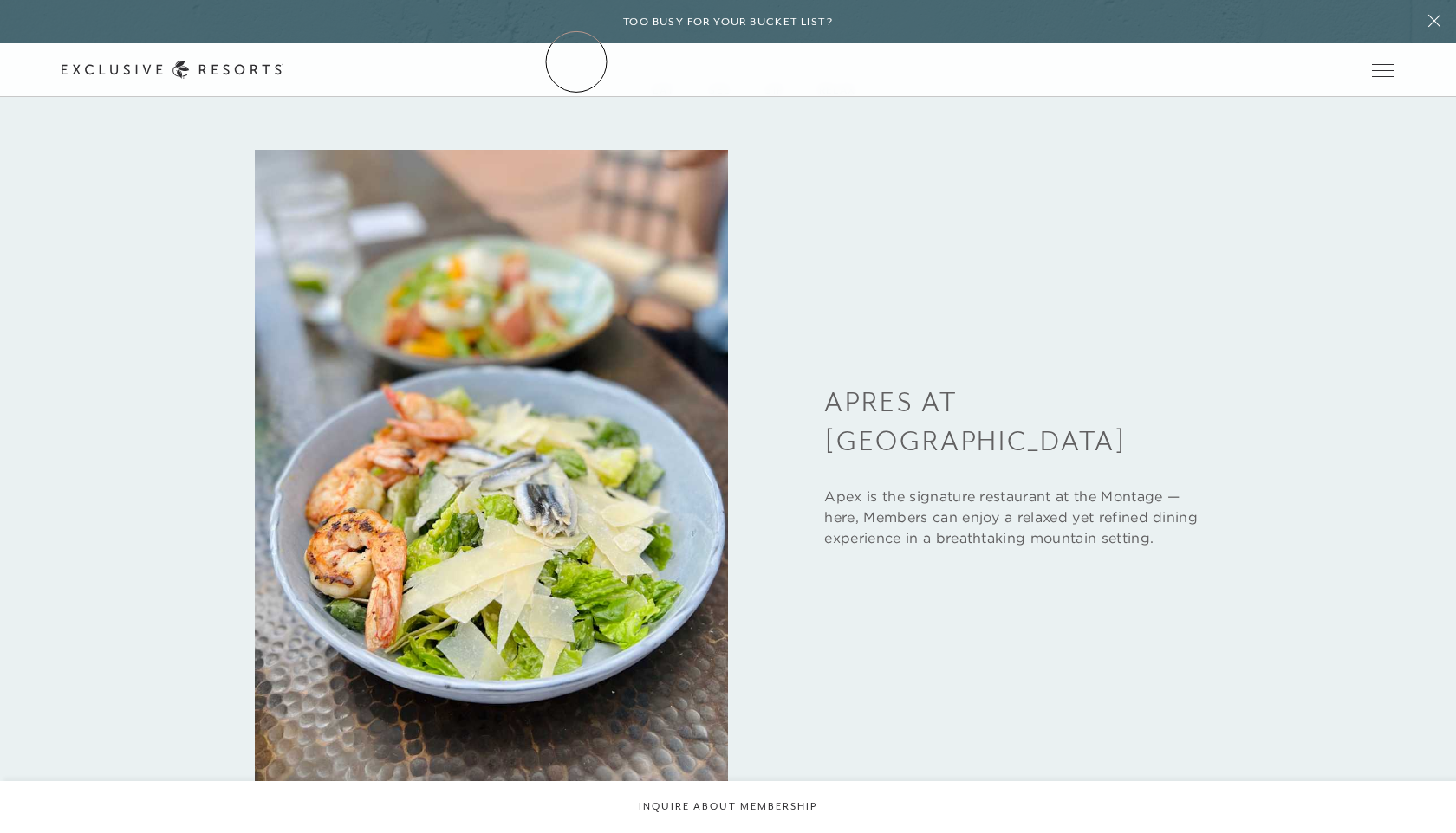
click at [0, 0] on link "The Collection" at bounding box center [0, 0] width 0 height 0
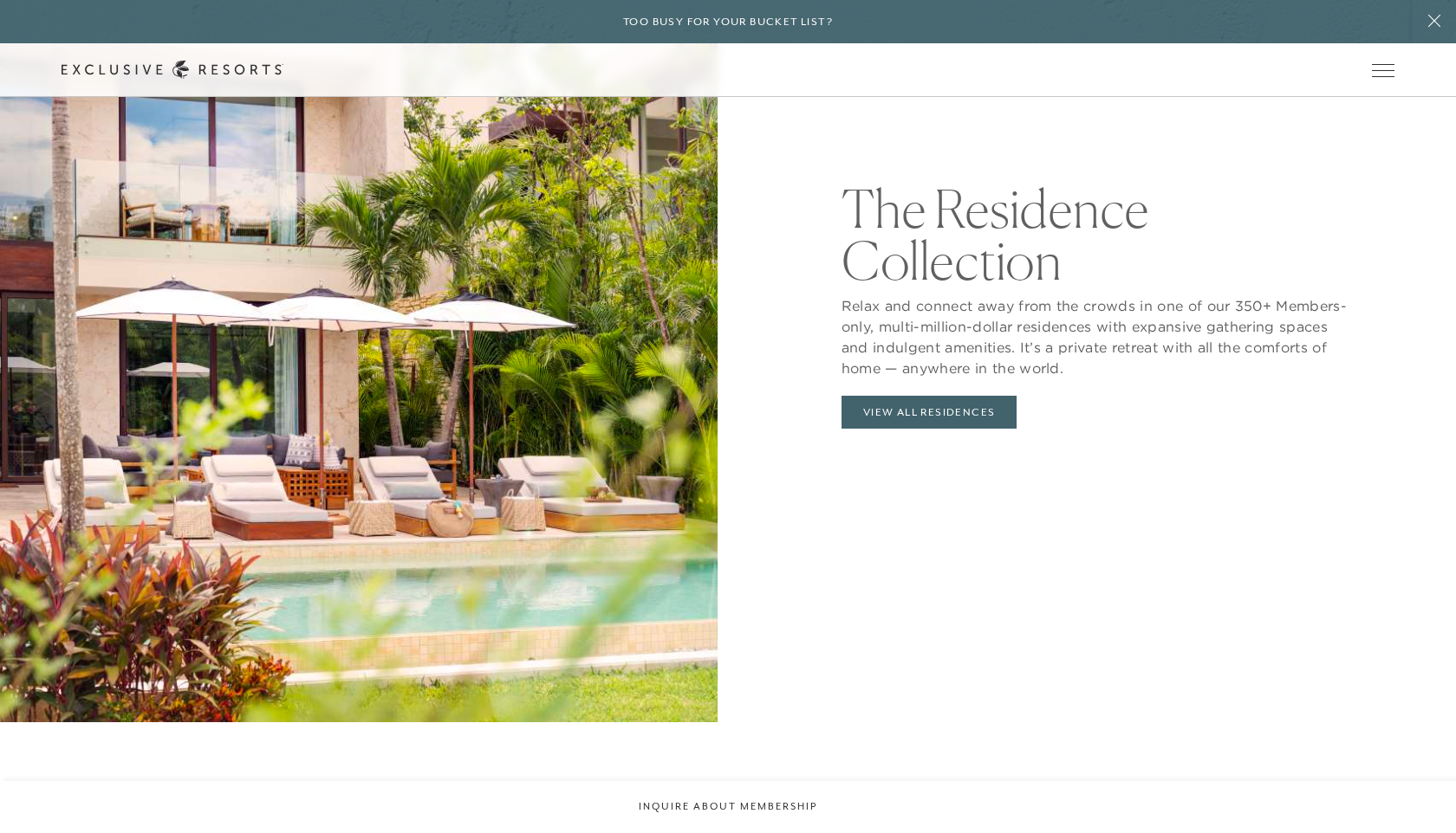
scroll to position [2012, 0]
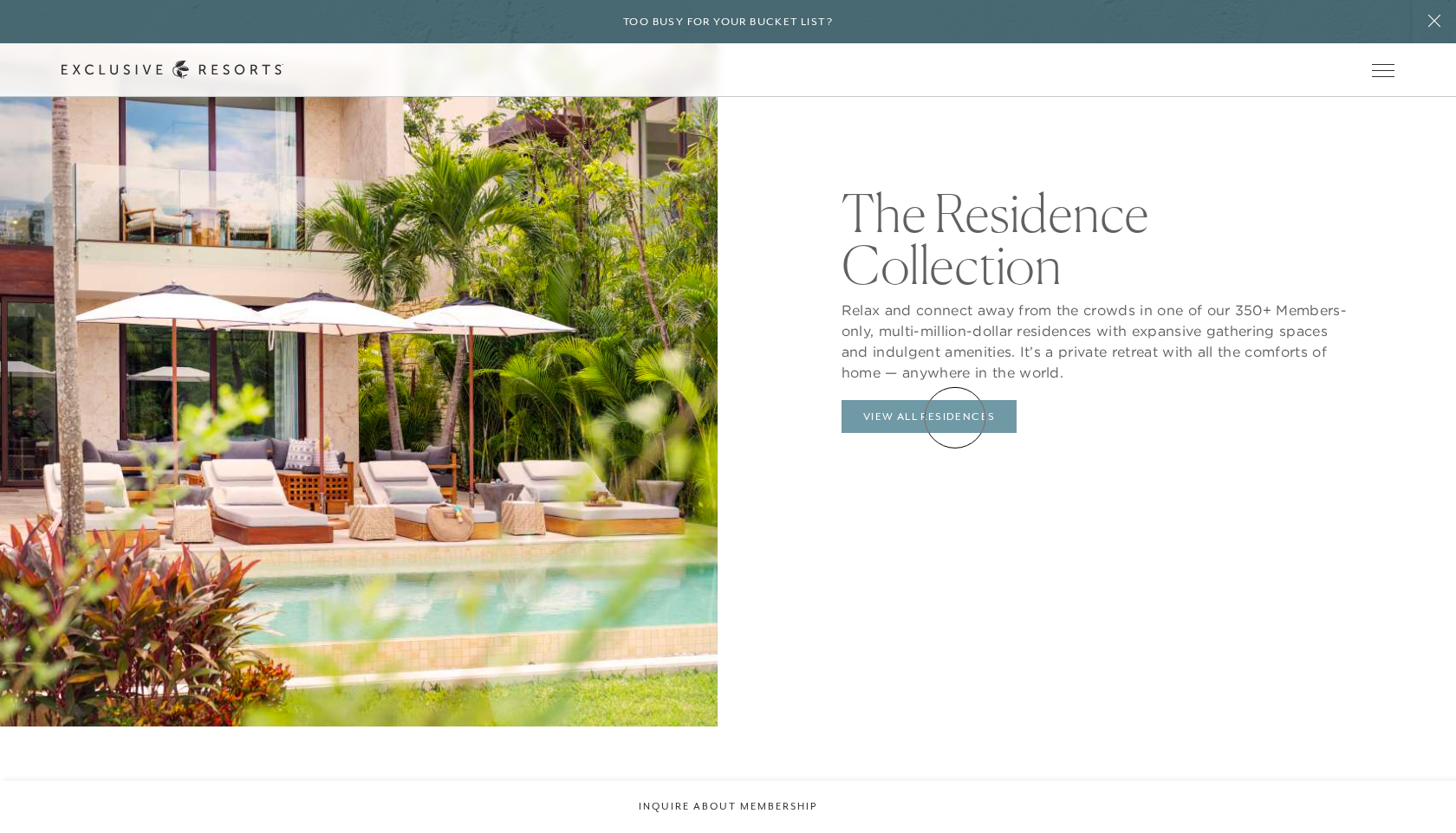
click at [955, 418] on link "View All Residences" at bounding box center [929, 417] width 176 height 33
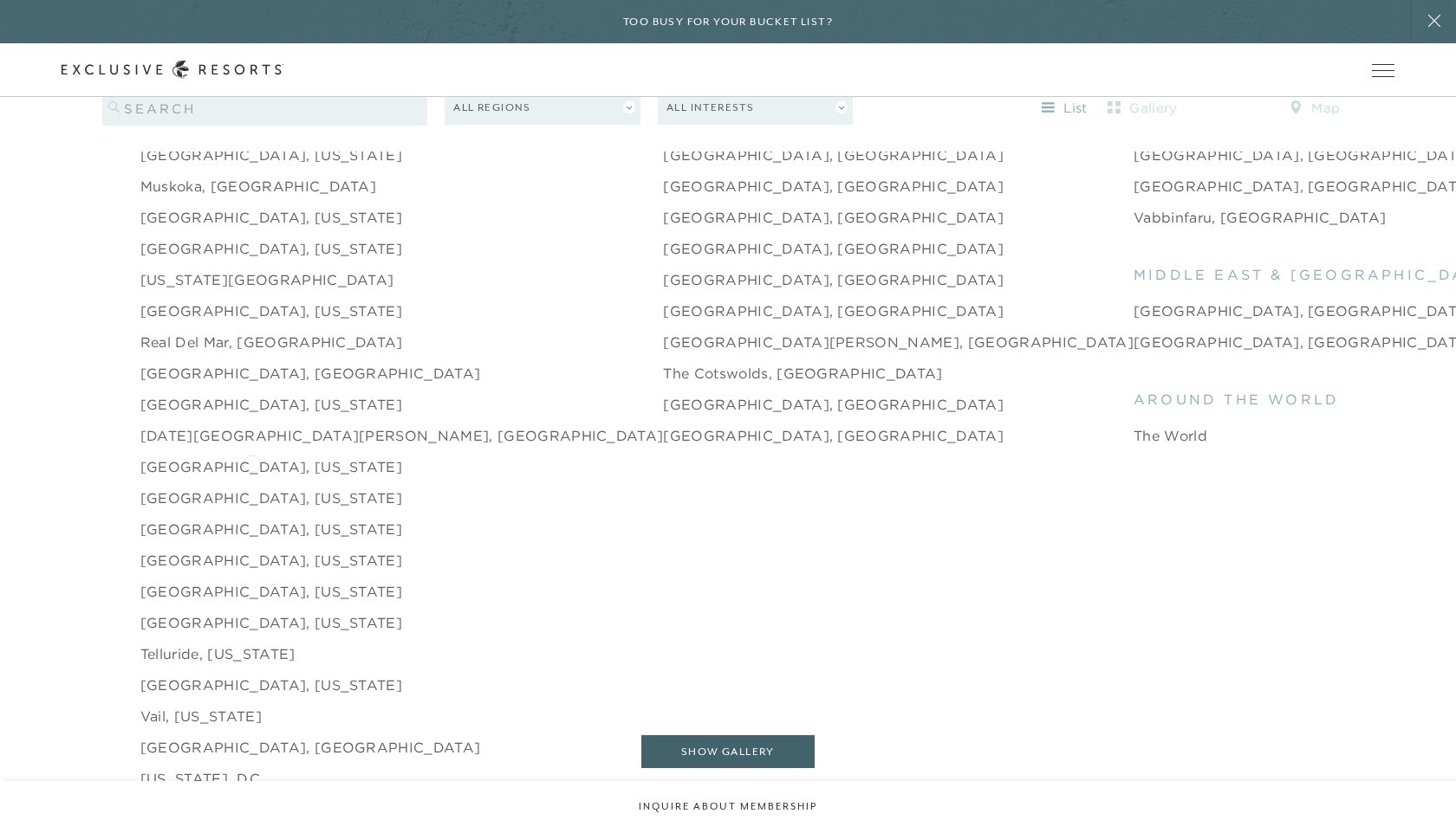
scroll to position [2668, 0]
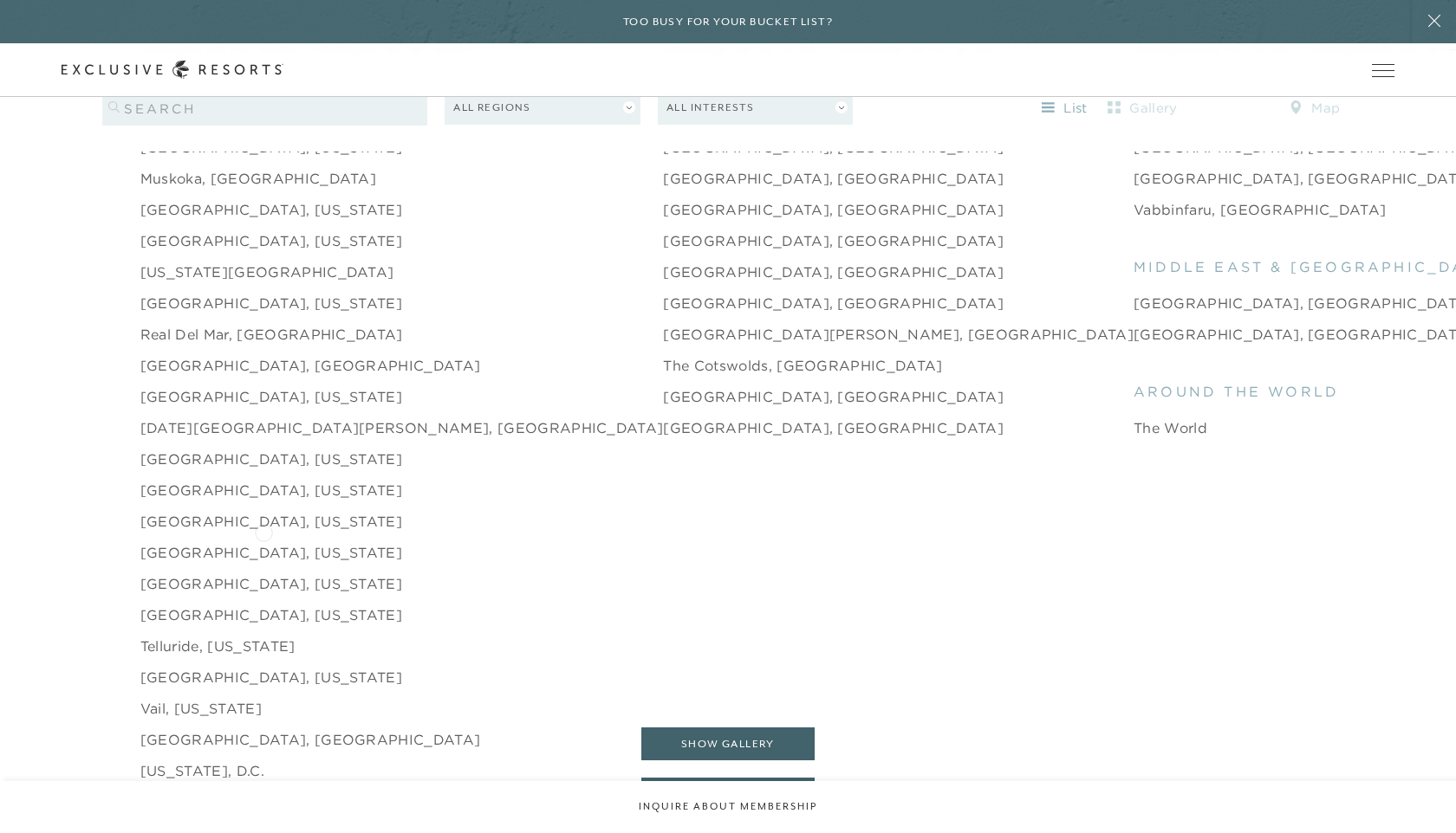
click at [263, 543] on link "[GEOGRAPHIC_DATA], [US_STATE]" at bounding box center [271, 552] width 262 height 20
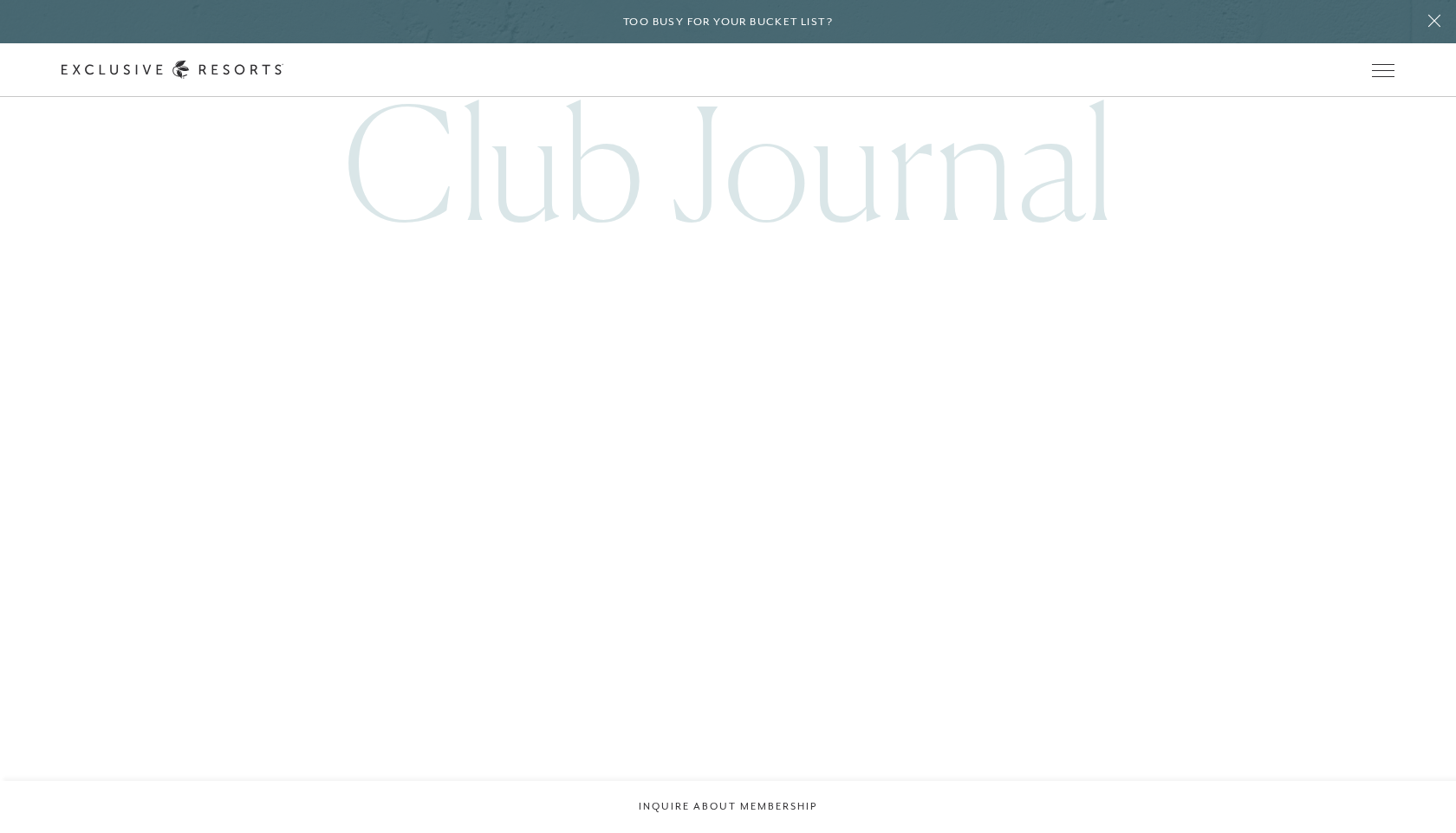
scroll to position [4748, 0]
